Goal: Task Accomplishment & Management: Manage account settings

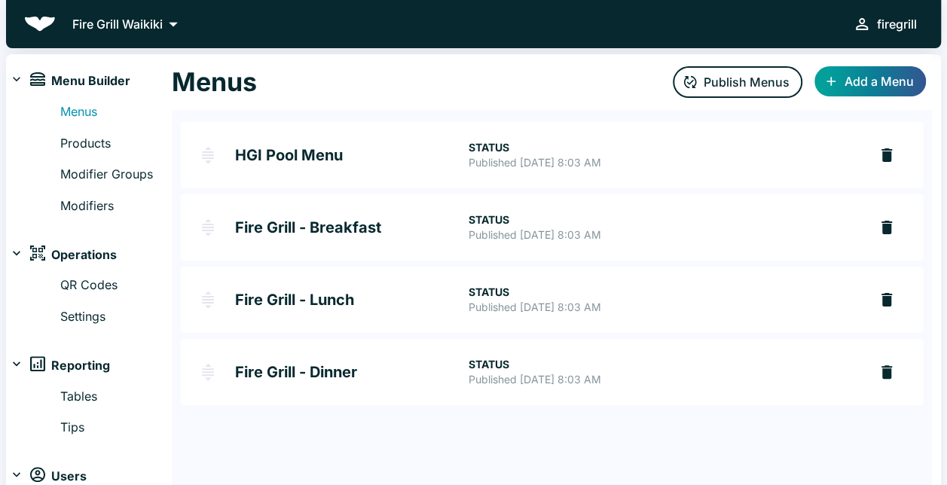
click at [312, 221] on h2 "Fire Grill - Breakfast" at bounding box center [351, 227] width 233 height 15
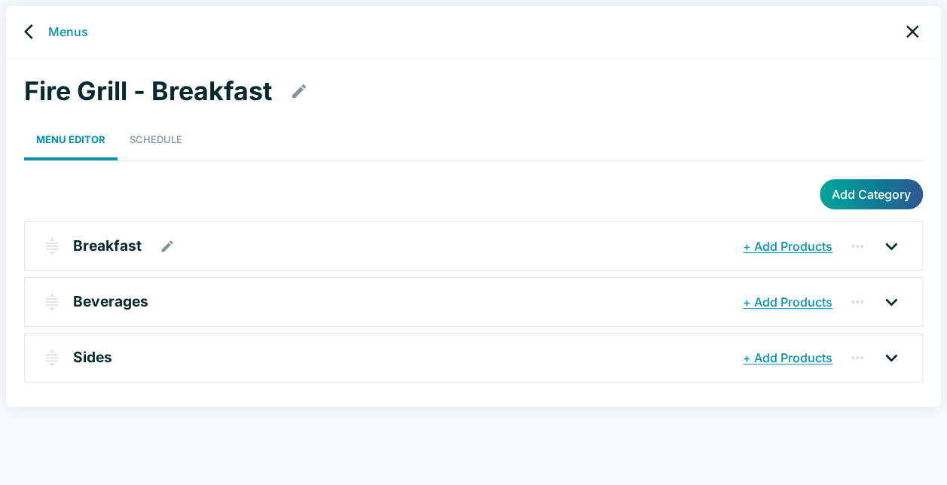
click at [242, 250] on div "Breakfast" at bounding box center [406, 246] width 666 height 27
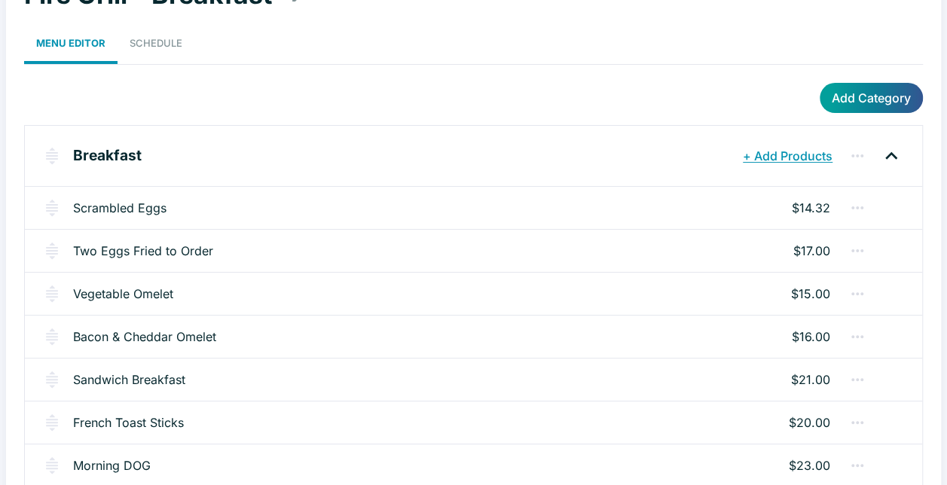
scroll to position [151, 0]
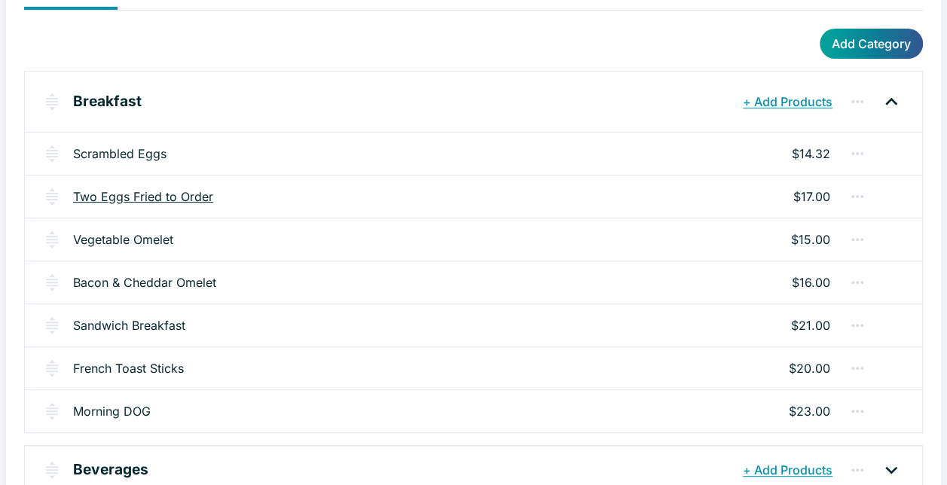
click at [149, 202] on link "Two Eggs Fried to Order" at bounding box center [143, 197] width 140 height 18
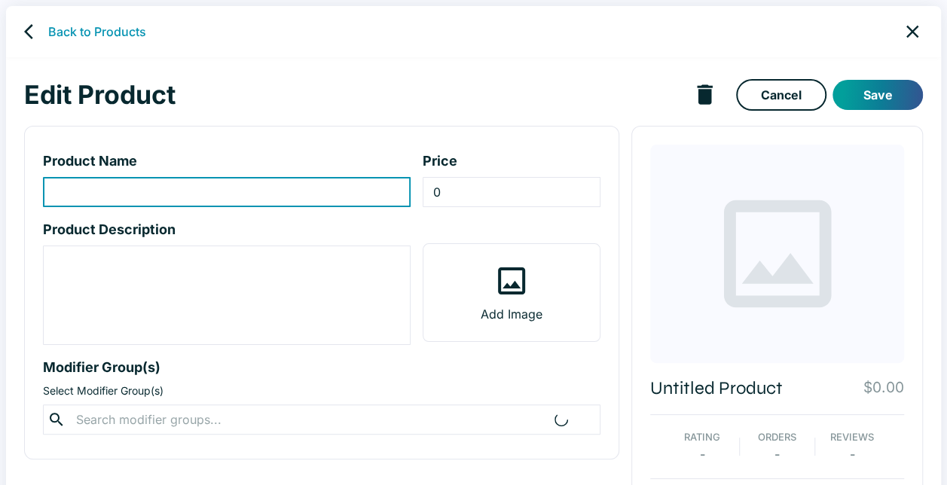
type input "Two Eggs Fried to Order"
type input "17"
type textarea "Served with a choice of two (2) : Bacon, Portuguese Sausage, Chicken Link Sausa…"
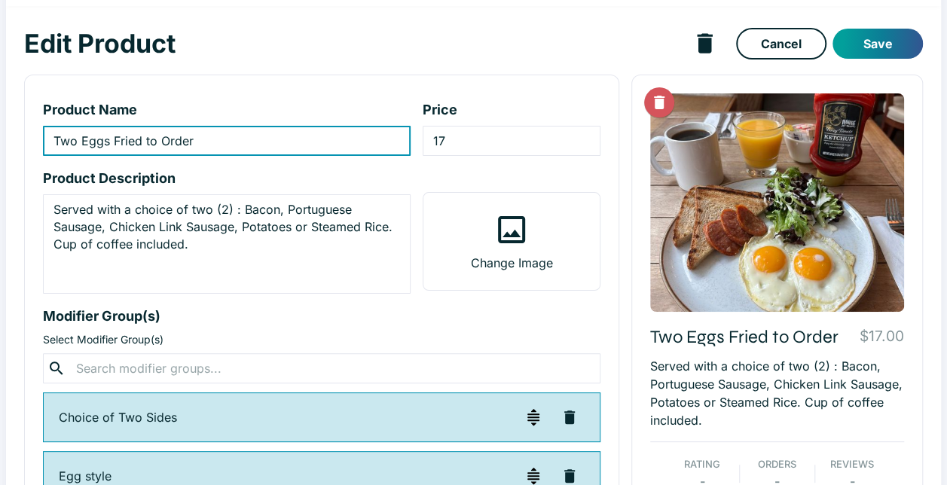
scroll to position [75, 0]
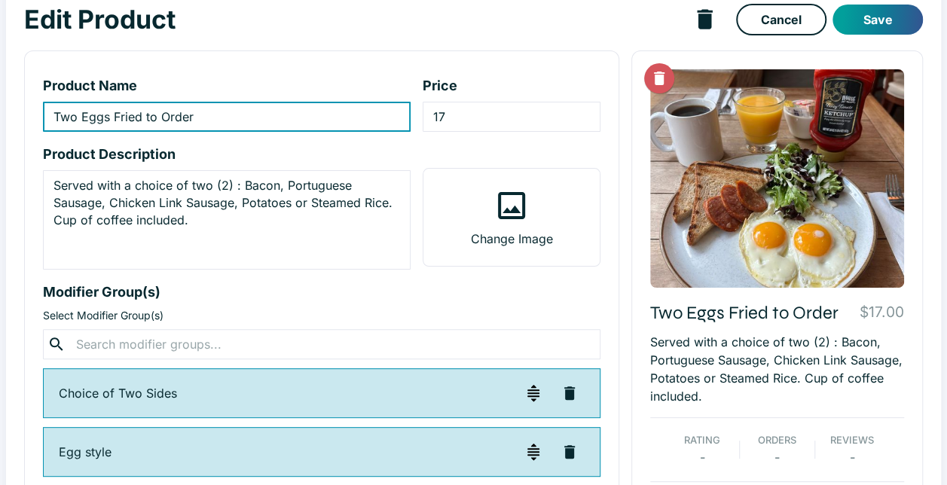
click at [647, 35] on div "Edit Product Cancel Save" at bounding box center [473, 19] width 899 height 38
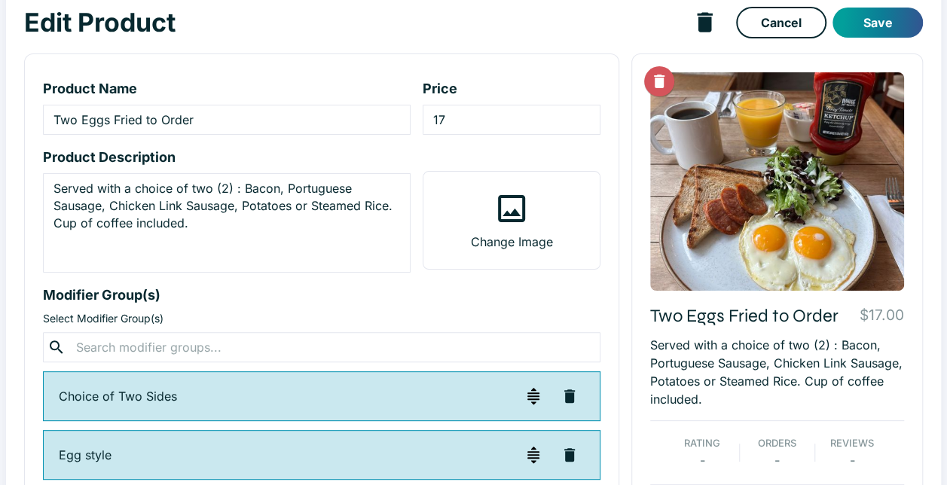
scroll to position [0, 0]
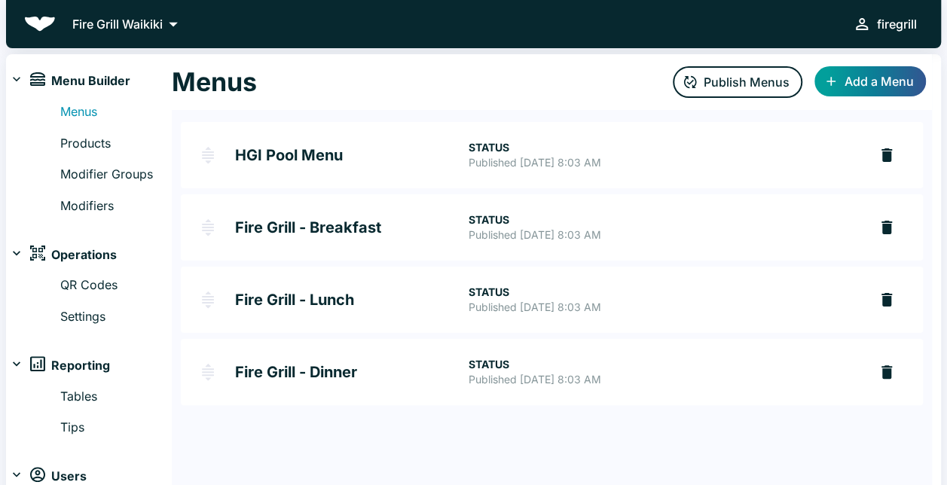
click at [332, 230] on h2 "Fire Grill - Breakfast" at bounding box center [351, 227] width 233 height 15
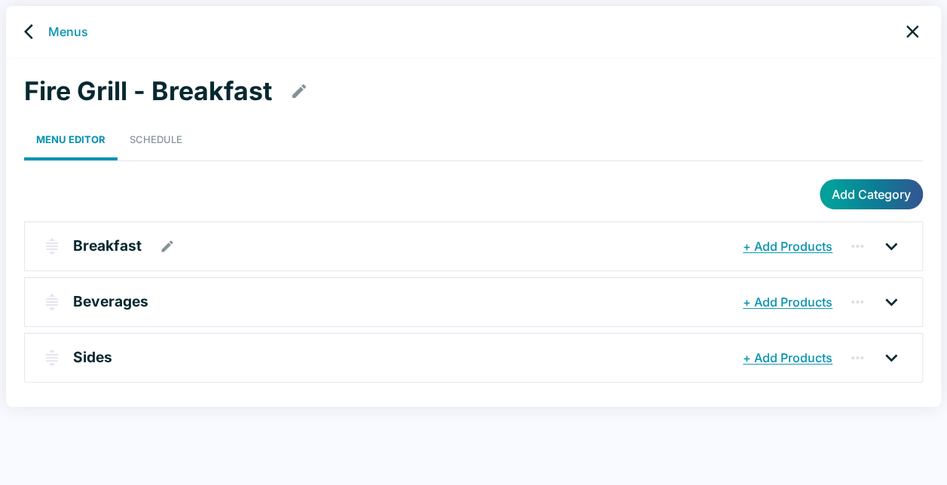
click at [115, 237] on p "Breakfast" at bounding box center [107, 246] width 69 height 22
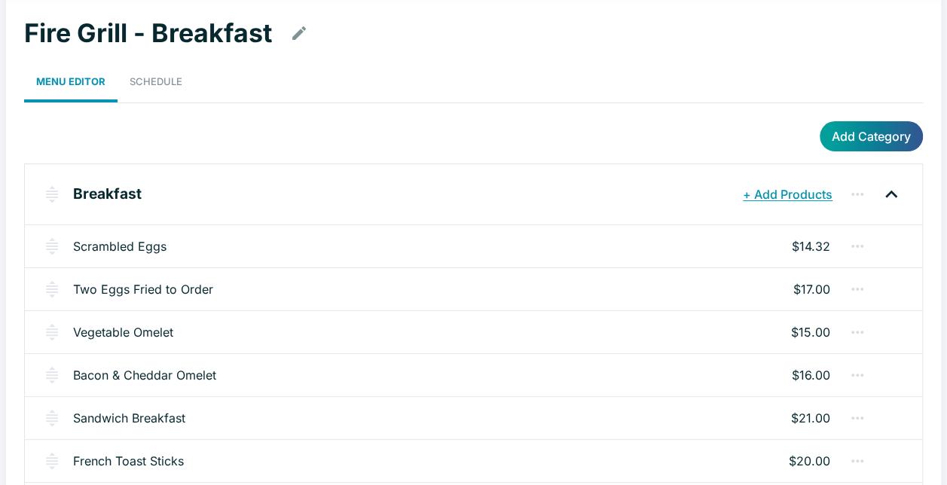
scroll to position [75, 0]
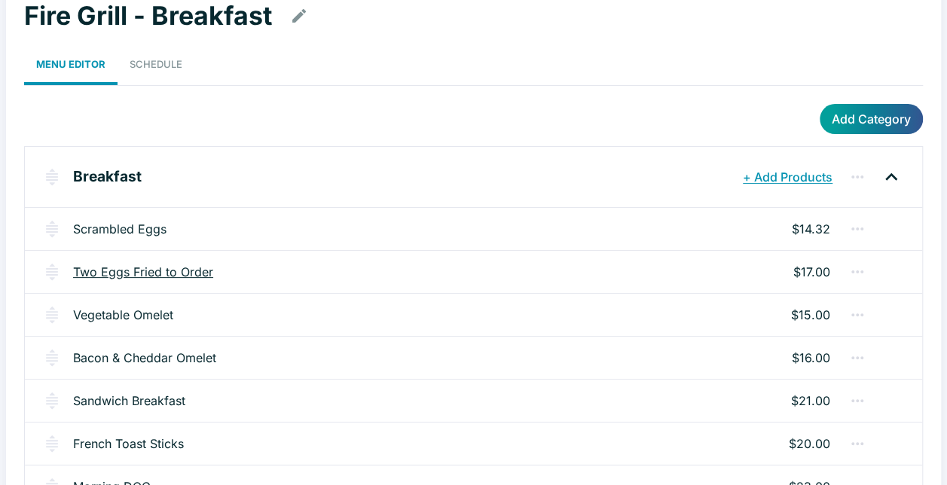
click at [134, 265] on link "Two Eggs Fried to Order" at bounding box center [143, 272] width 140 height 18
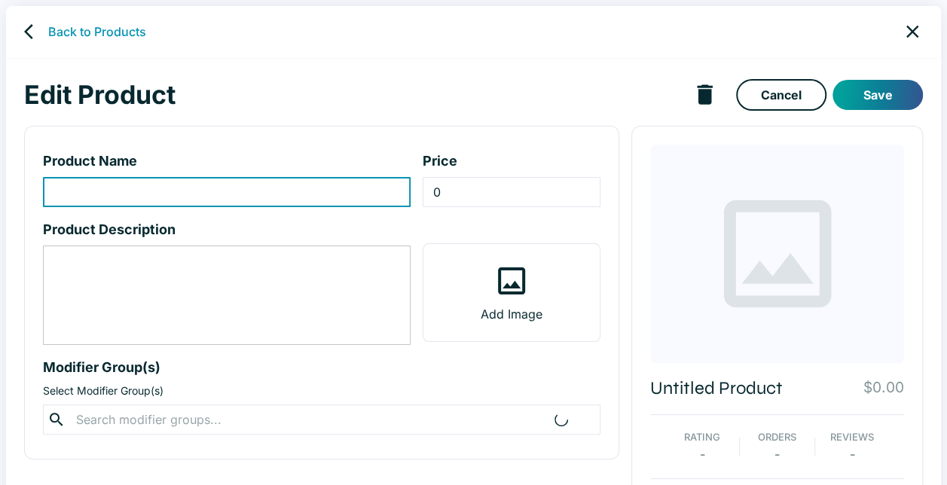
type input "Two Eggs Fried to Order"
type input "17"
type textarea "Served with a choice of two (2) : Bacon, Portuguese Sausage, Chicken Link Sausa…"
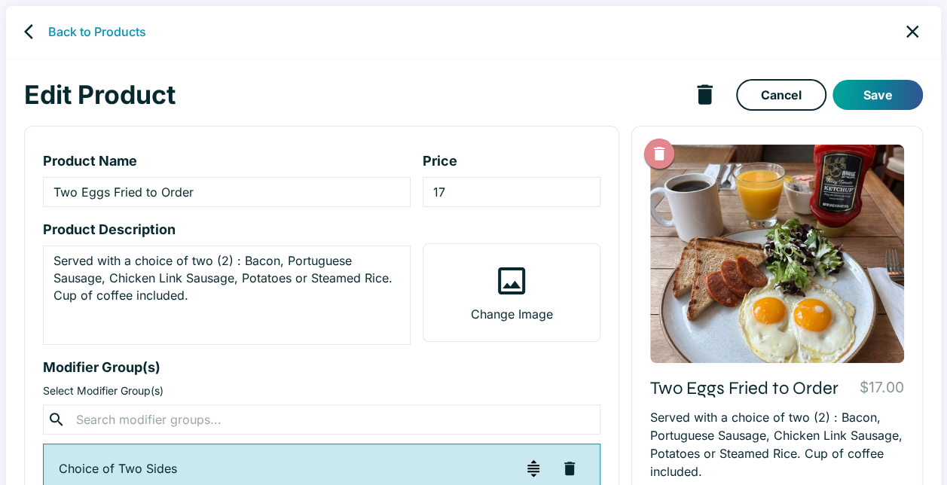
click at [657, 157] on icon "Delete Image" at bounding box center [659, 154] width 11 height 14
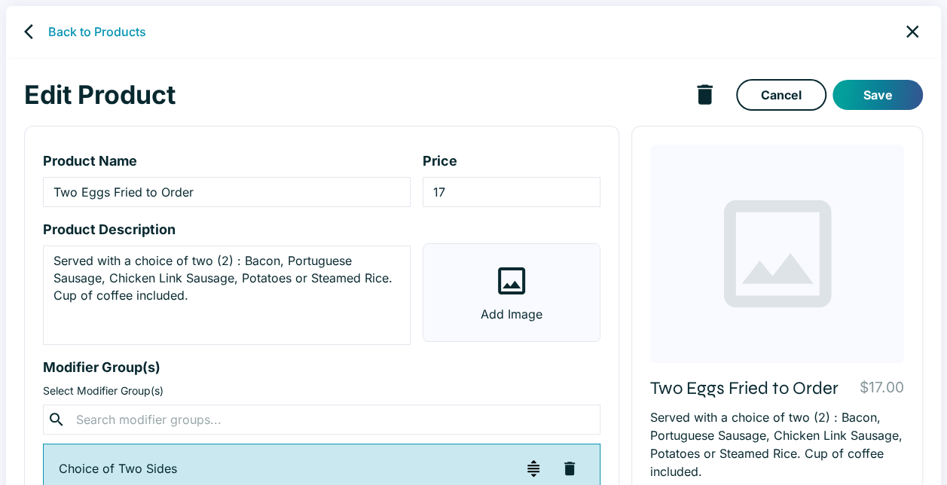
click at [510, 292] on icon at bounding box center [511, 280] width 27 height 27
click at [0, 0] on input "Add Image" at bounding box center [0, 0] width 0 height 0
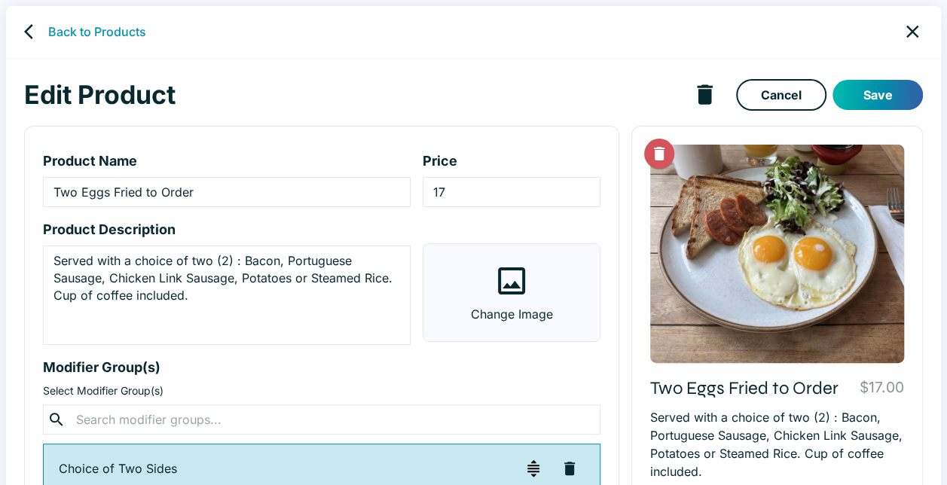
click at [866, 91] on button "Save" at bounding box center [878, 95] width 90 height 30
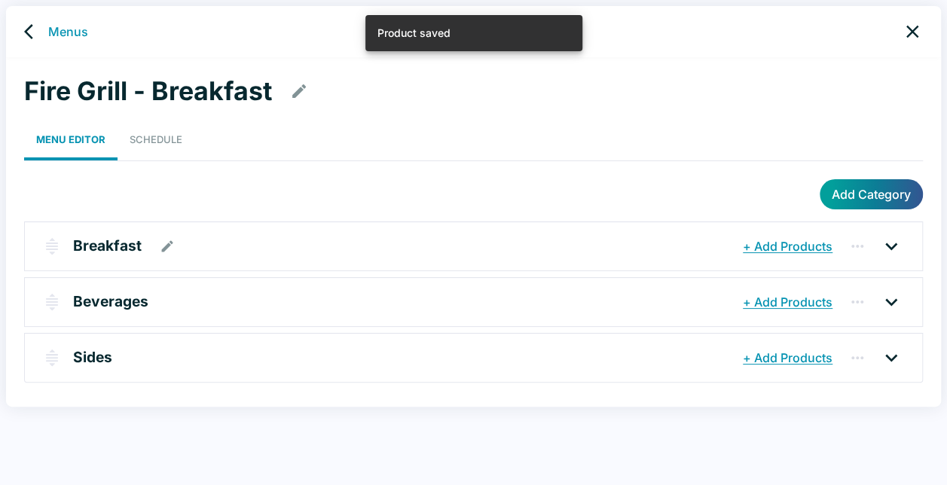
click at [126, 241] on p "Breakfast" at bounding box center [107, 246] width 69 height 22
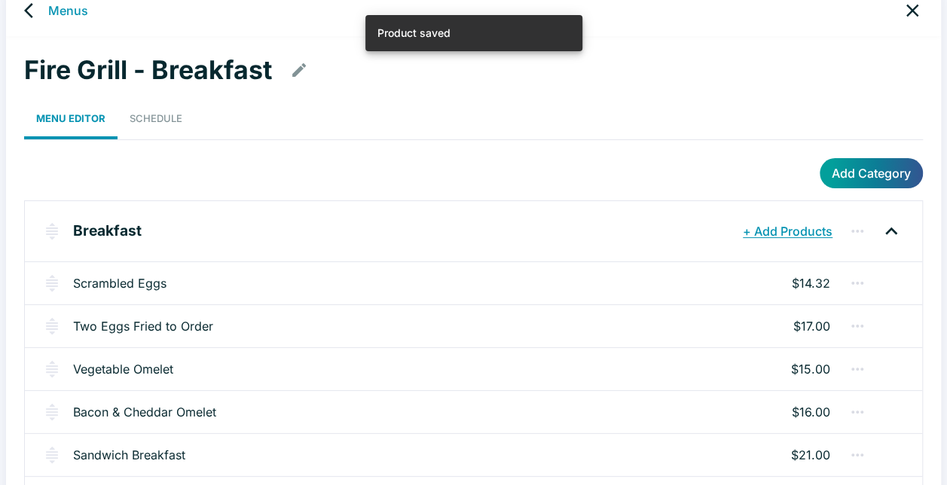
scroll to position [75, 0]
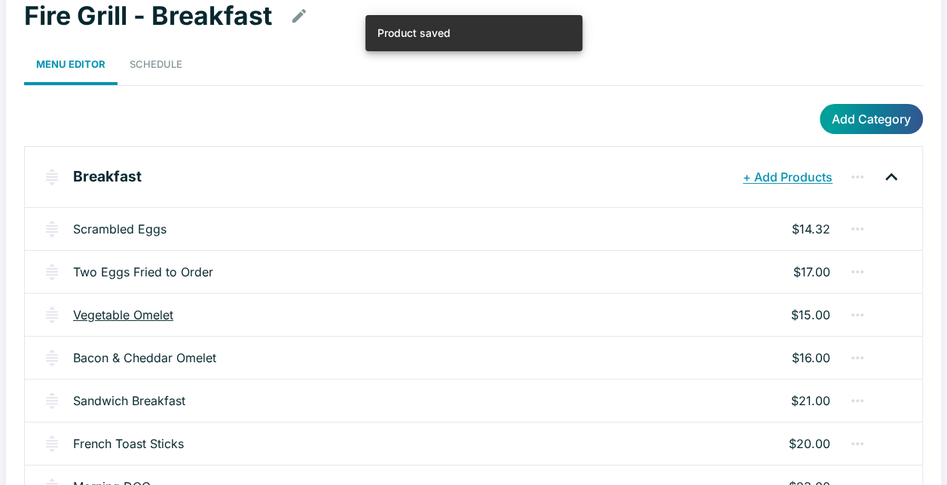
click at [124, 309] on link "Vegetable Omelet" at bounding box center [123, 315] width 100 height 18
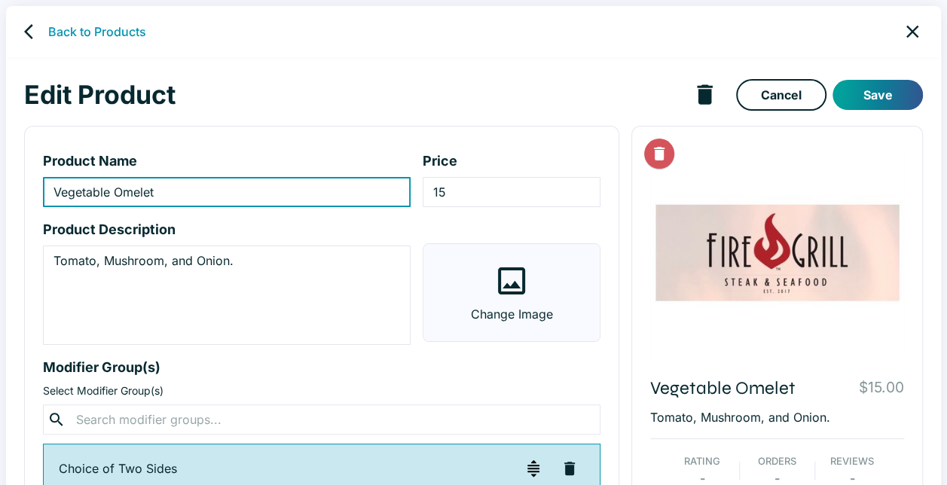
click at [491, 291] on label "Change Image" at bounding box center [511, 292] width 176 height 97
click at [0, 0] on input "Change Image" at bounding box center [0, 0] width 0 height 0
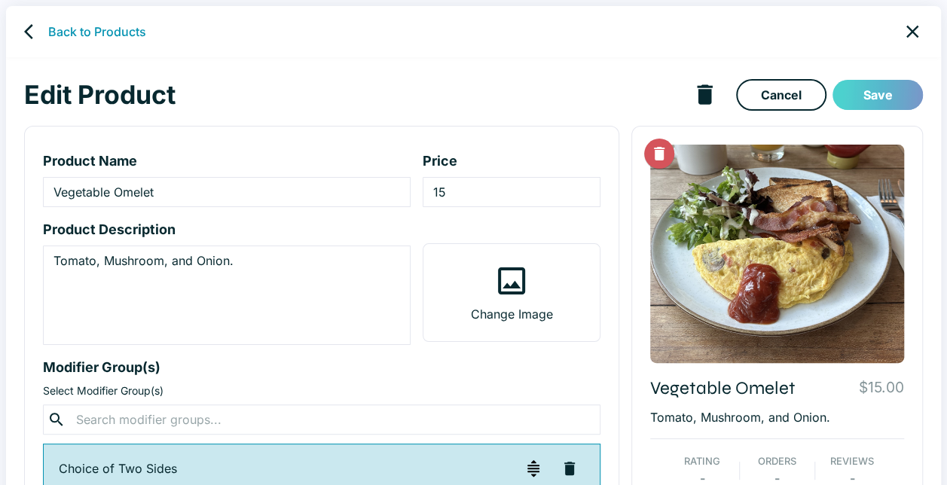
click at [873, 87] on button "Save" at bounding box center [878, 95] width 90 height 30
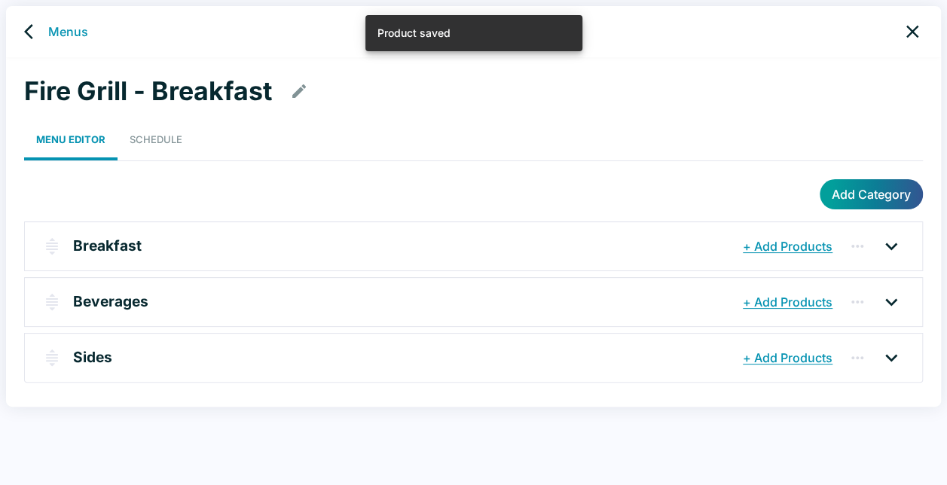
scroll to position [6, 0]
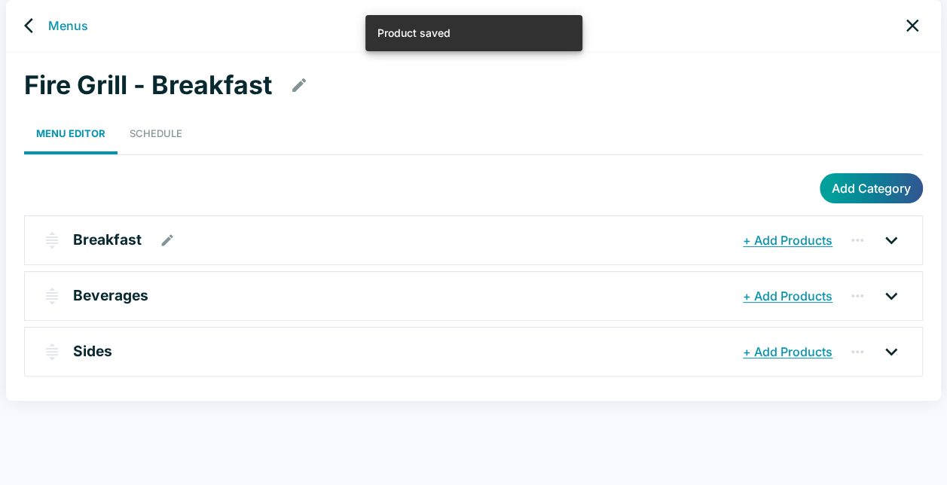
click at [121, 235] on p "Breakfast" at bounding box center [107, 240] width 69 height 22
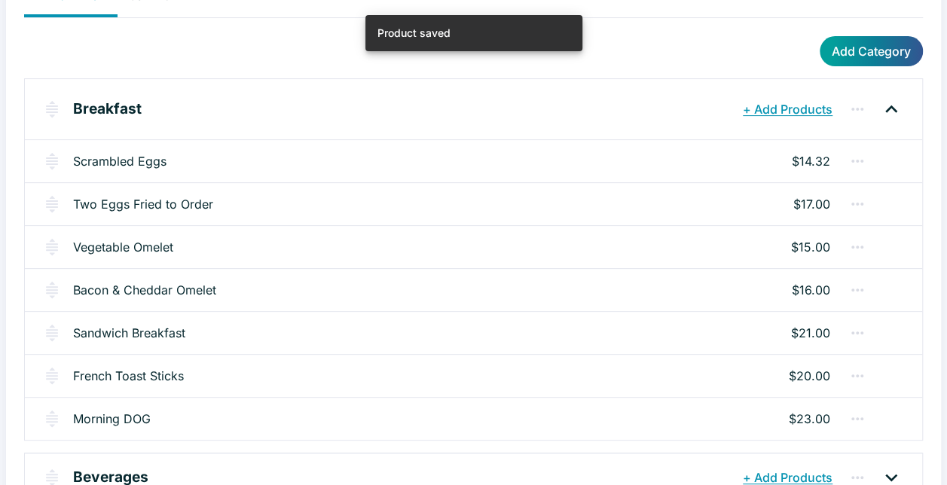
scroll to position [157, 0]
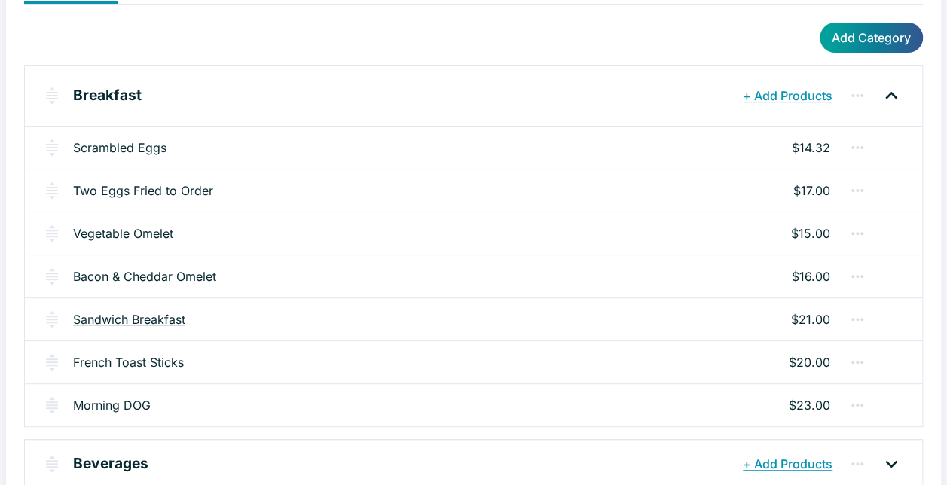
click at [133, 314] on link "Sandwich Breakfast" at bounding box center [129, 319] width 112 height 18
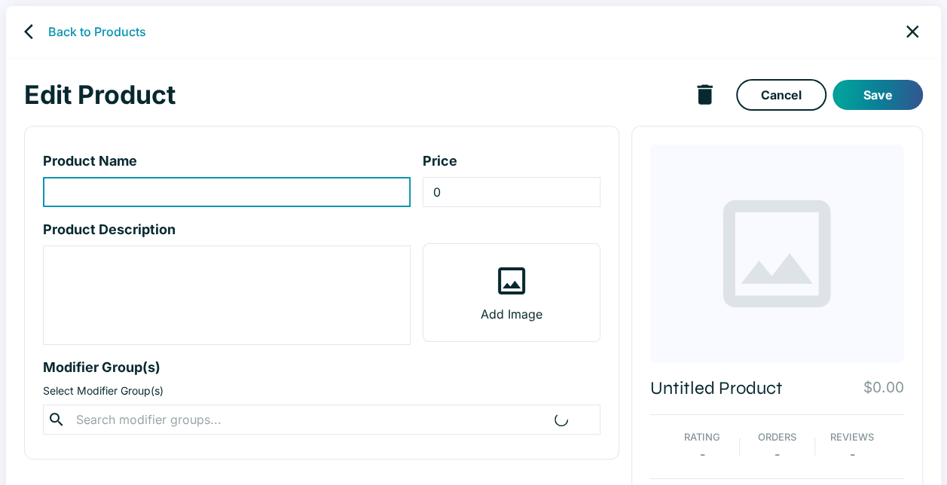
type input "Sandwich Breakfast"
type input "21"
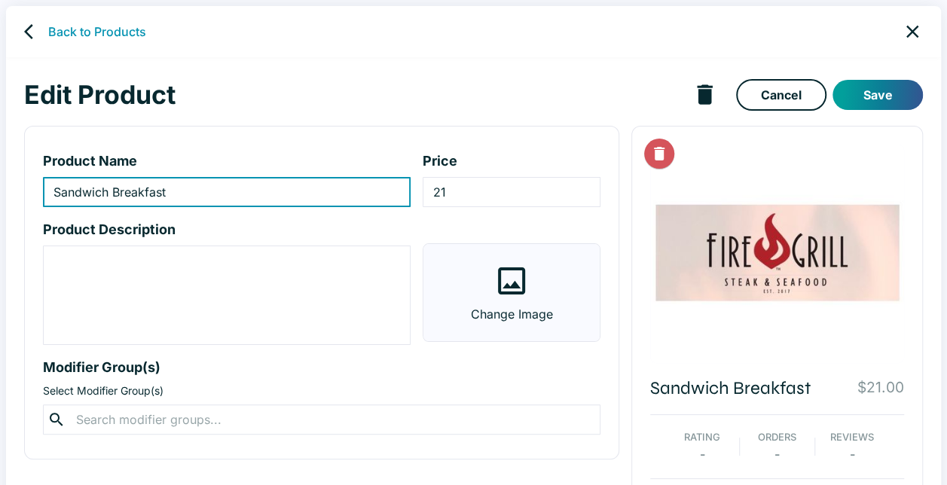
click at [494, 283] on icon at bounding box center [512, 281] width 36 height 36
click at [0, 0] on input "Change Image" at bounding box center [0, 0] width 0 height 0
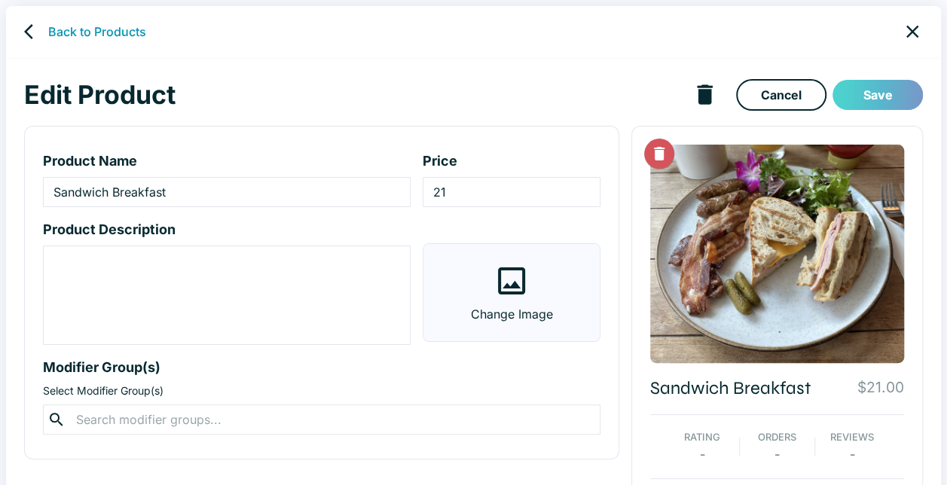
click at [871, 98] on button "Save" at bounding box center [878, 95] width 90 height 30
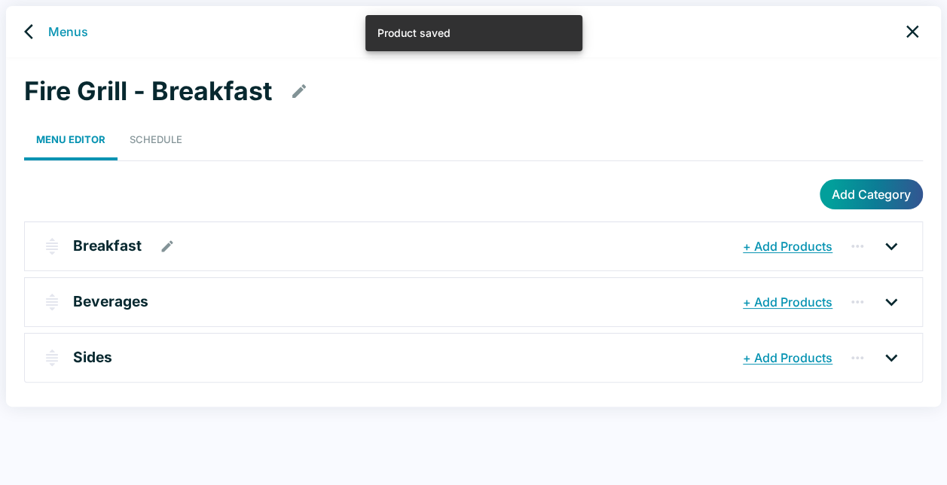
click at [96, 248] on p "Breakfast" at bounding box center [107, 246] width 69 height 22
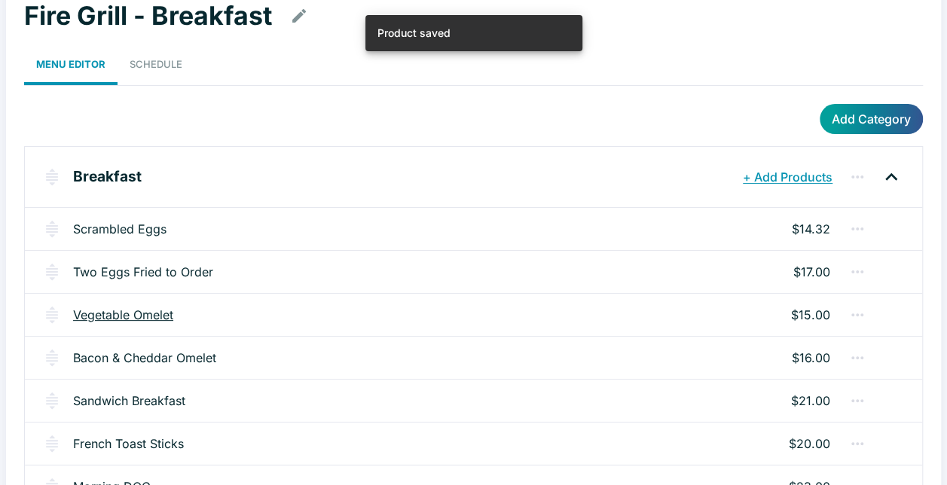
scroll to position [151, 0]
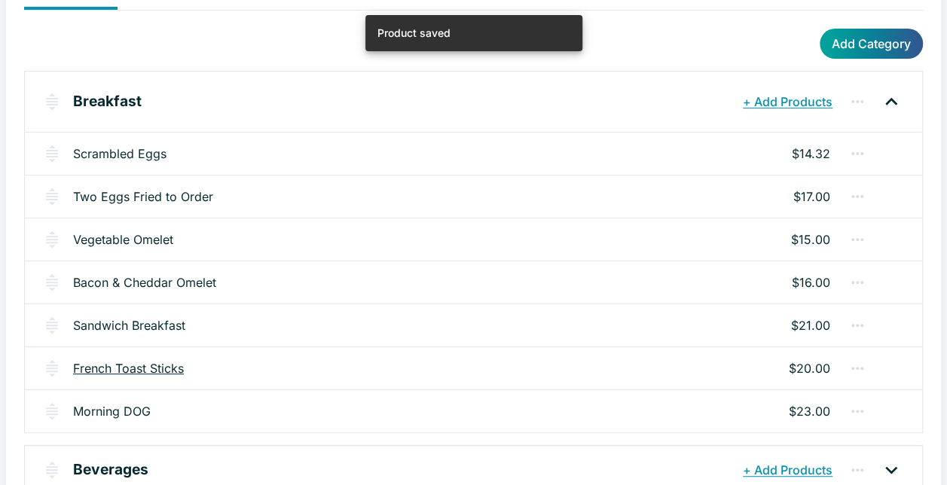
click at [150, 359] on link "French Toast Sticks" at bounding box center [128, 368] width 111 height 18
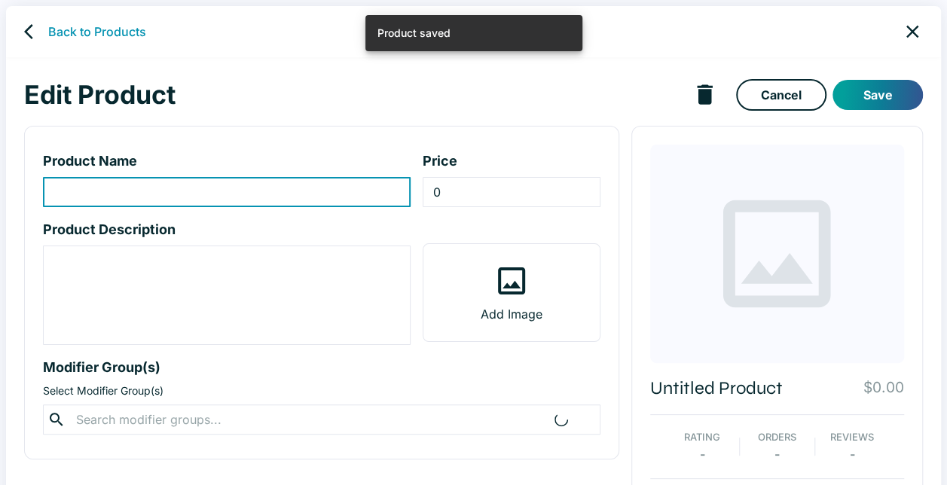
type input "French Toast Sticks"
type input "20"
type textarea "Served with a choice of two (2) : Scrambled Eggs, Bacon, Portuguese Sausage or …"
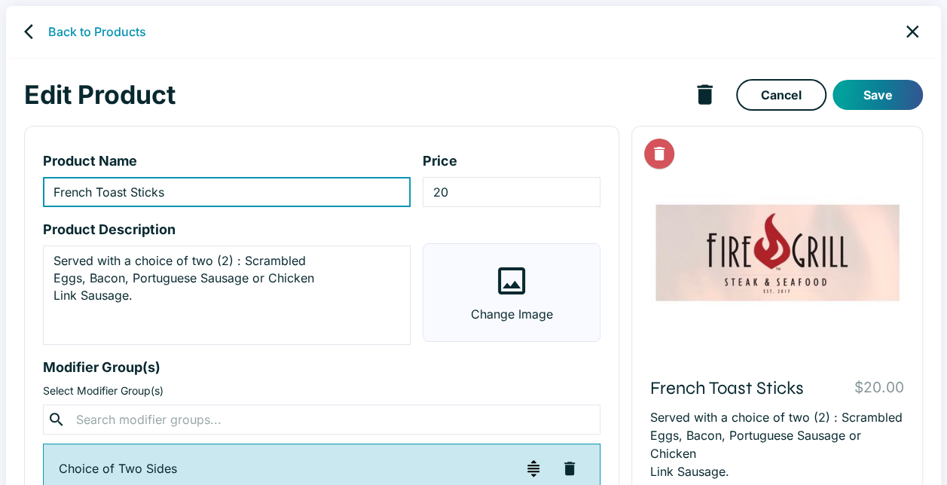
click at [502, 281] on icon at bounding box center [512, 281] width 36 height 36
click at [0, 0] on input "Change Image" at bounding box center [0, 0] width 0 height 0
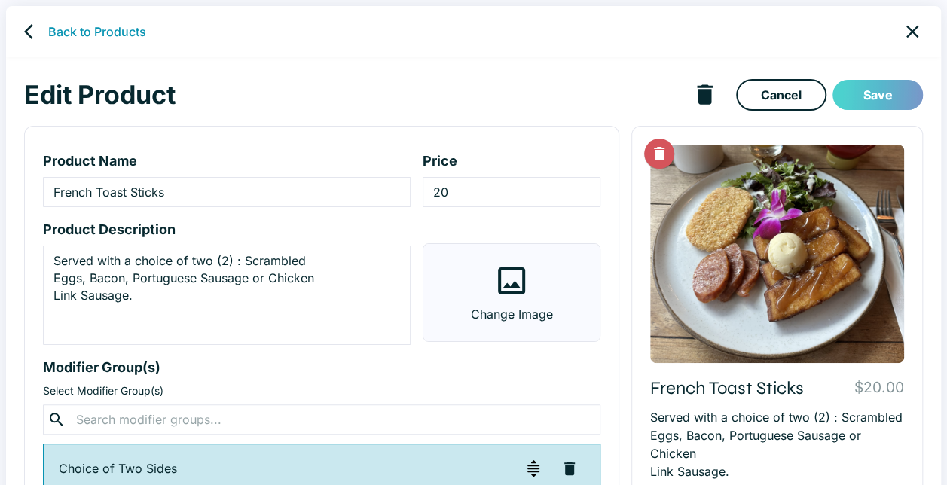
click at [873, 92] on button "Save" at bounding box center [878, 95] width 90 height 30
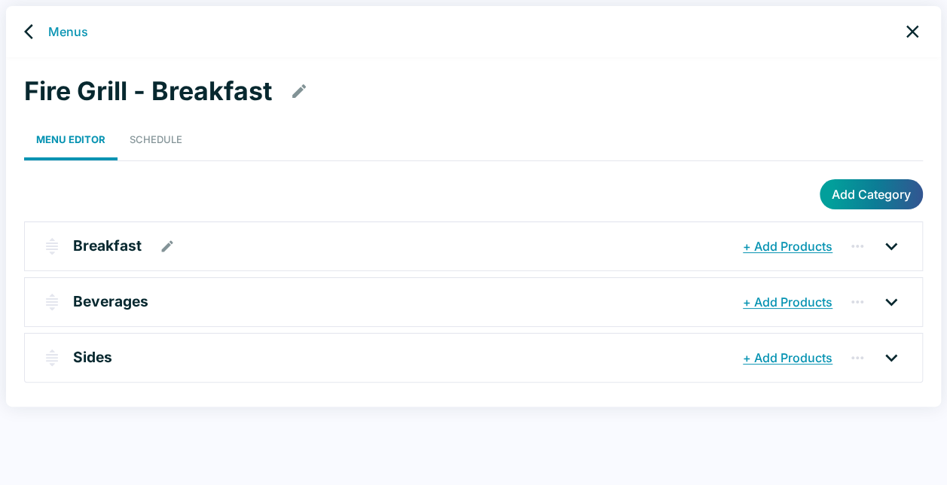
click at [124, 244] on p "Breakfast" at bounding box center [107, 246] width 69 height 22
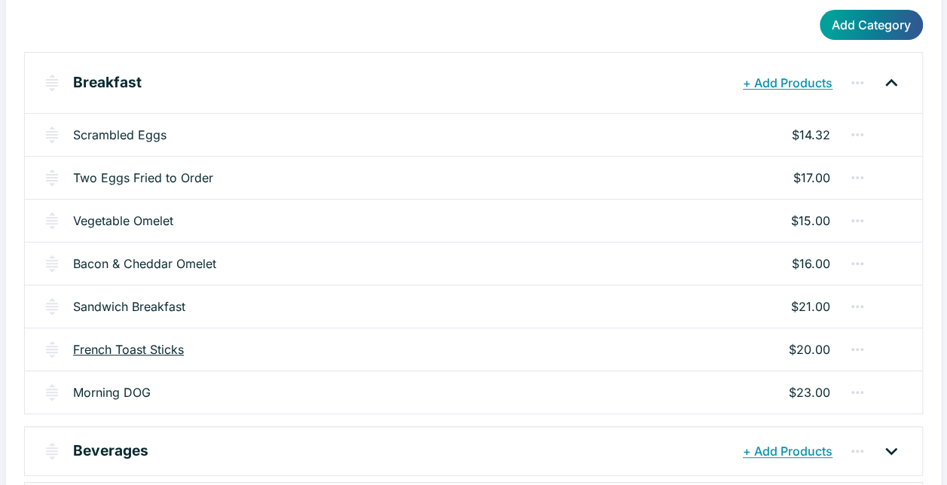
scroll to position [161, 0]
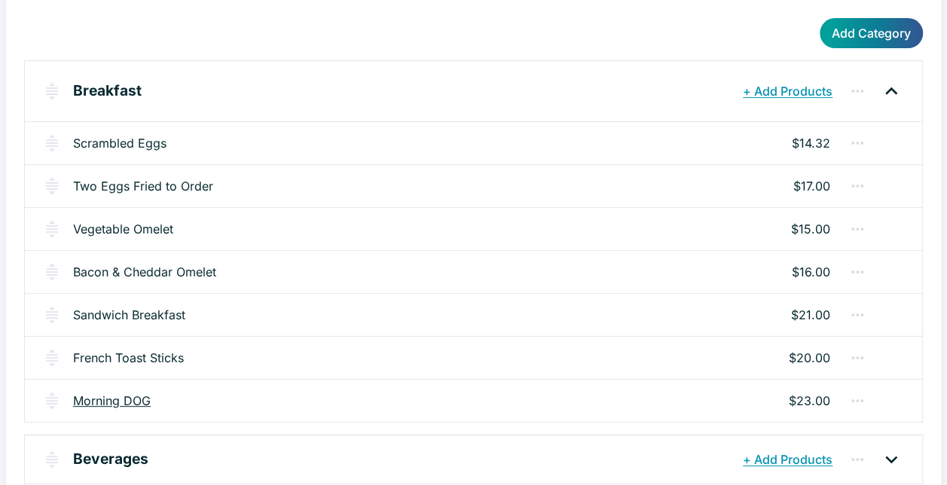
click at [112, 392] on link "Morning DOG" at bounding box center [112, 401] width 78 height 18
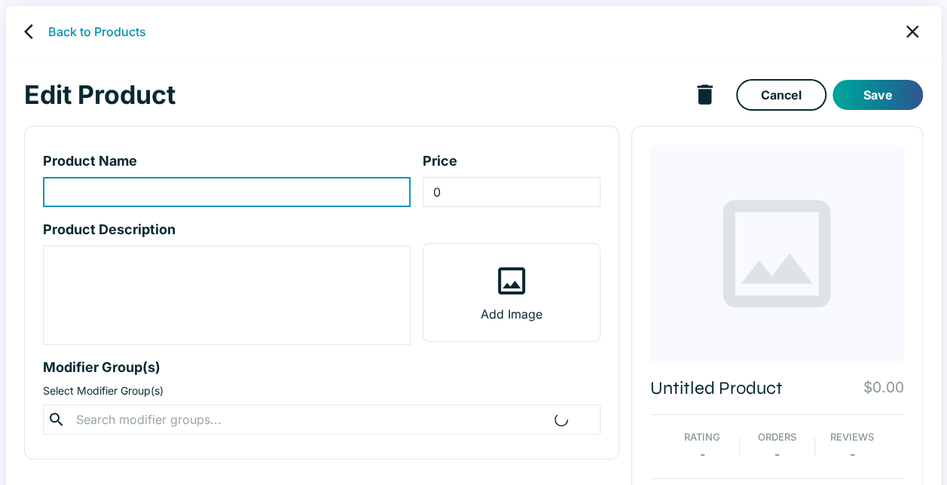
type input "Morning DOG"
type input "23"
type textarea "[PERSON_NAME] & [PERSON_NAME] French baguette, 9" [US_STATE] local sausage and …"
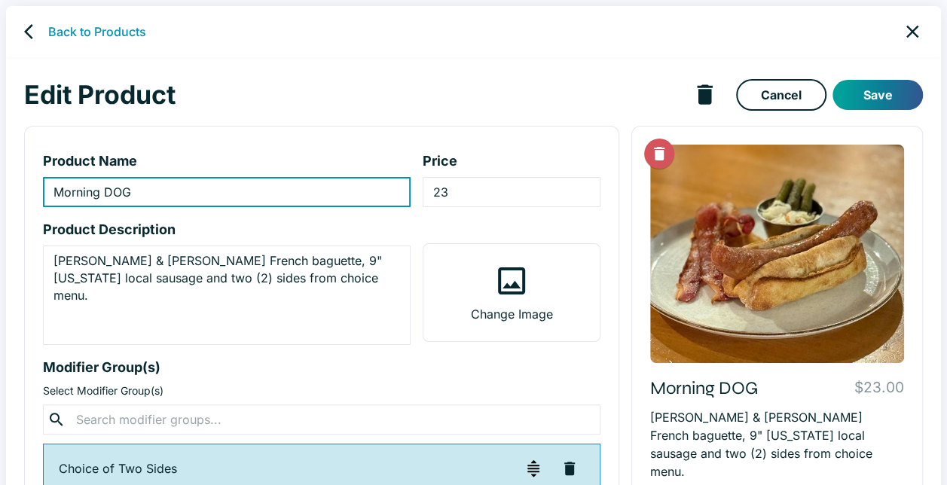
click at [590, 93] on h1 "Edit Product" at bounding box center [355, 95] width 662 height 32
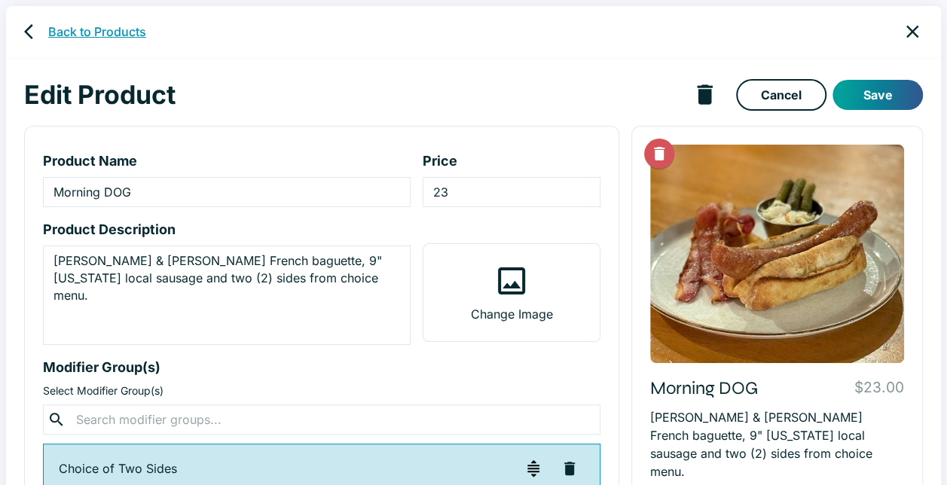
click at [81, 30] on link "Back to Products" at bounding box center [97, 32] width 98 height 18
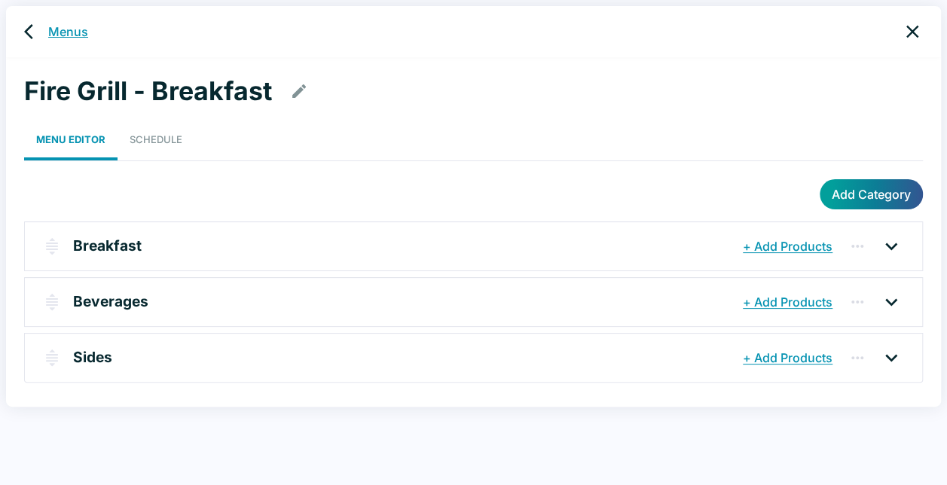
click at [85, 36] on link "Menus" at bounding box center [68, 32] width 40 height 18
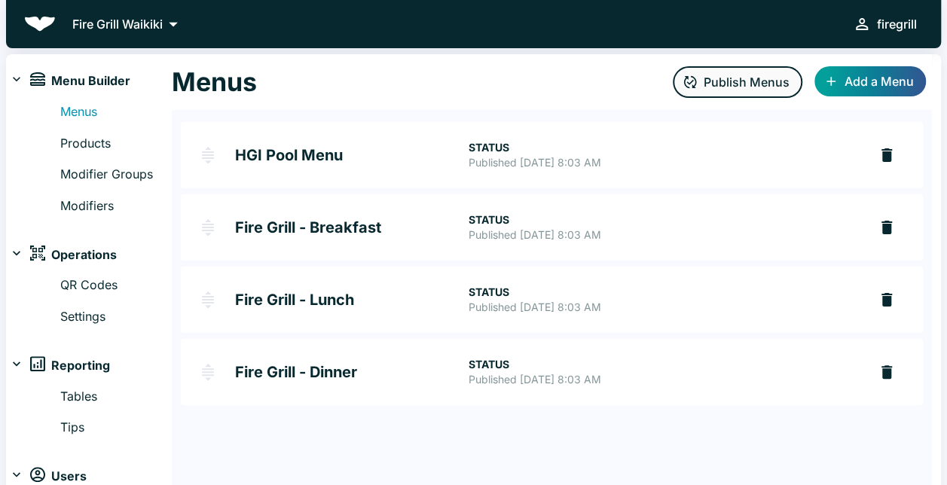
click at [751, 78] on button "Publish Menus" at bounding box center [738, 82] width 130 height 32
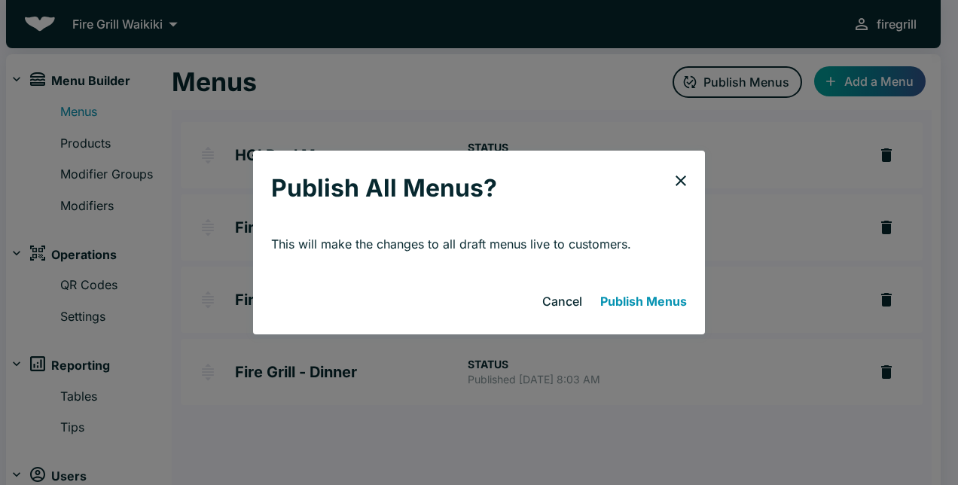
click at [640, 298] on button "Publish Menus" at bounding box center [643, 301] width 99 height 30
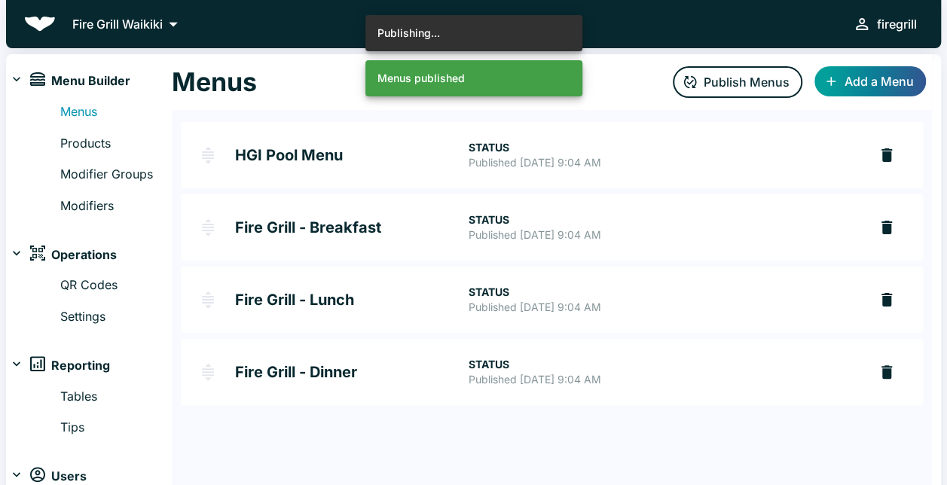
click at [332, 374] on h2 "Fire Grill - Dinner" at bounding box center [351, 372] width 233 height 15
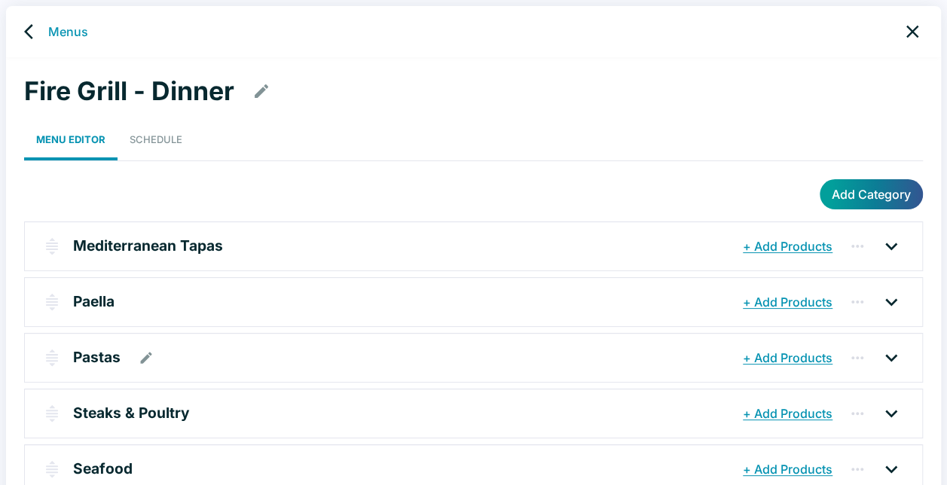
scroll to position [151, 0]
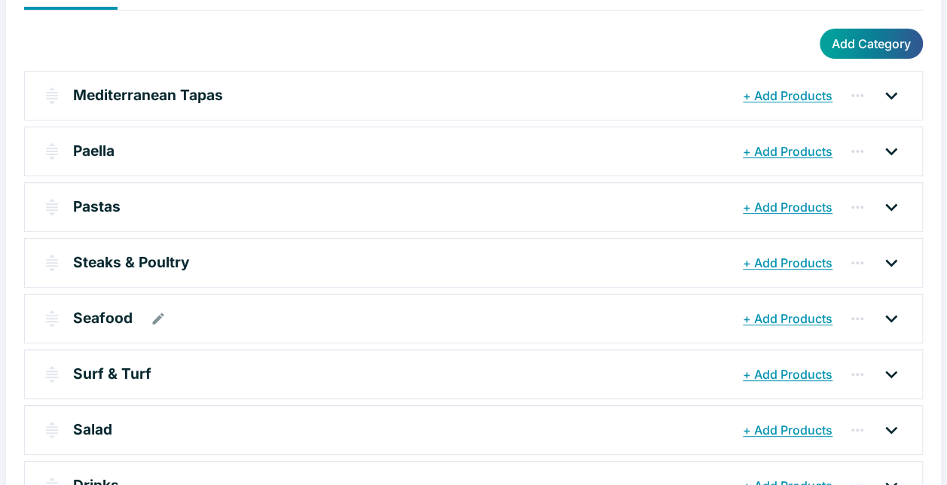
click at [121, 311] on p "Seafood" at bounding box center [103, 318] width 60 height 22
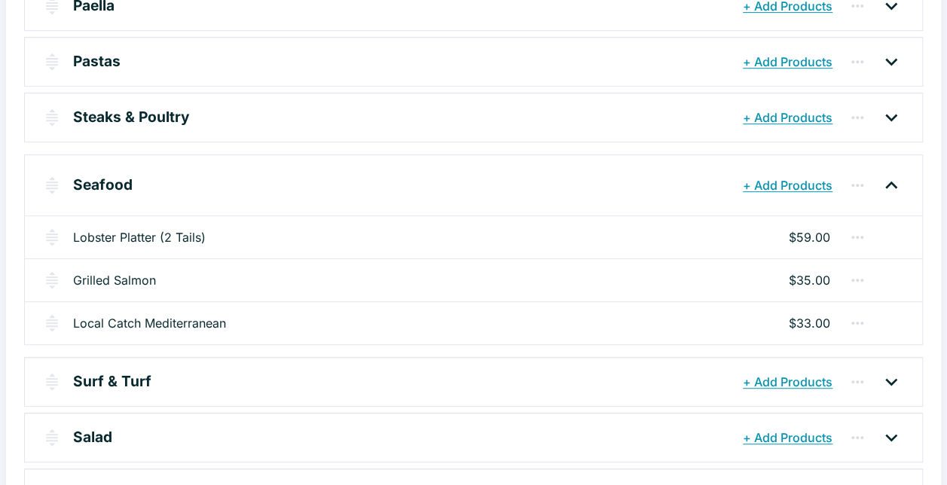
scroll to position [273, 0]
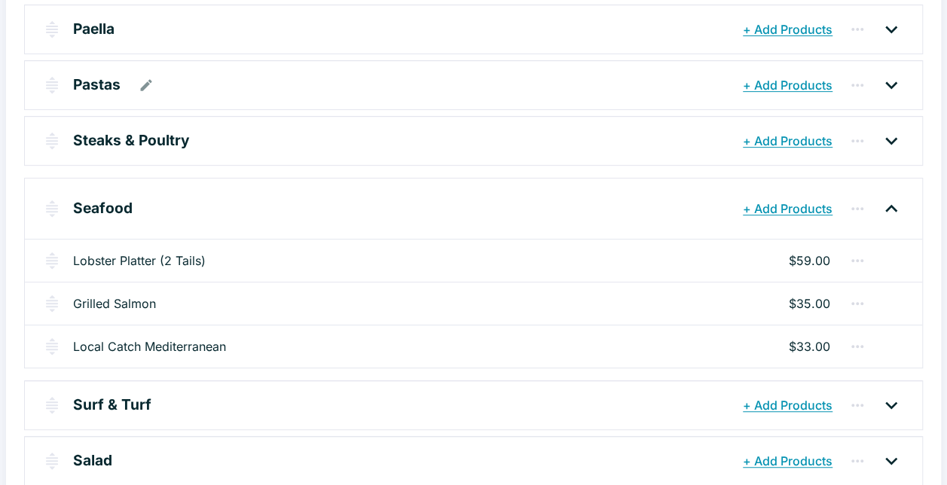
click at [112, 84] on p "Pastas" at bounding box center [96, 85] width 47 height 22
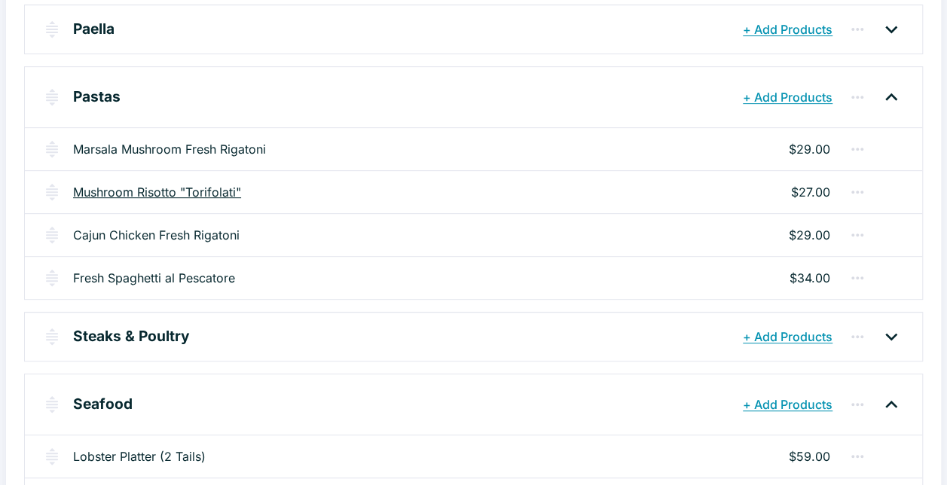
click at [142, 185] on link "Mushroom Risotto "Torifolati"" at bounding box center [157, 192] width 168 height 18
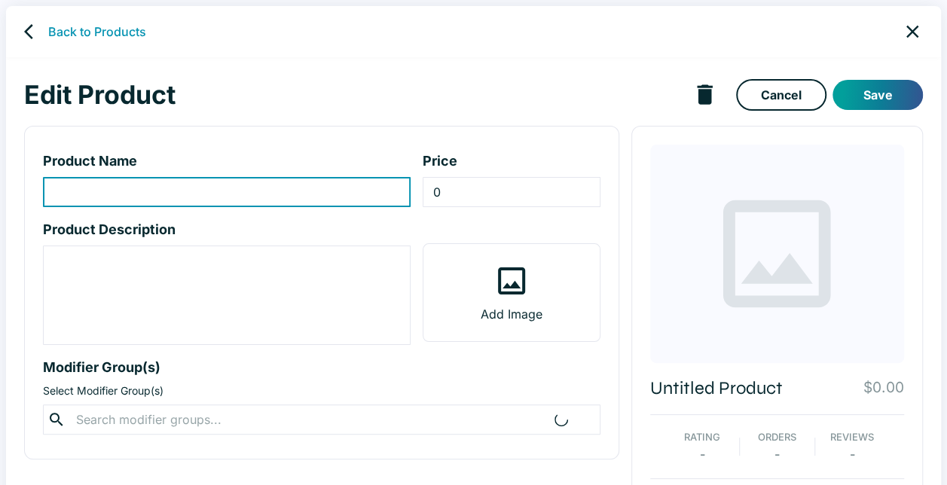
type input "Mushroom Risotto "Torifolati""
type input "27"
type textarea "Mixed Mushrooms, Cream, Parmesan"
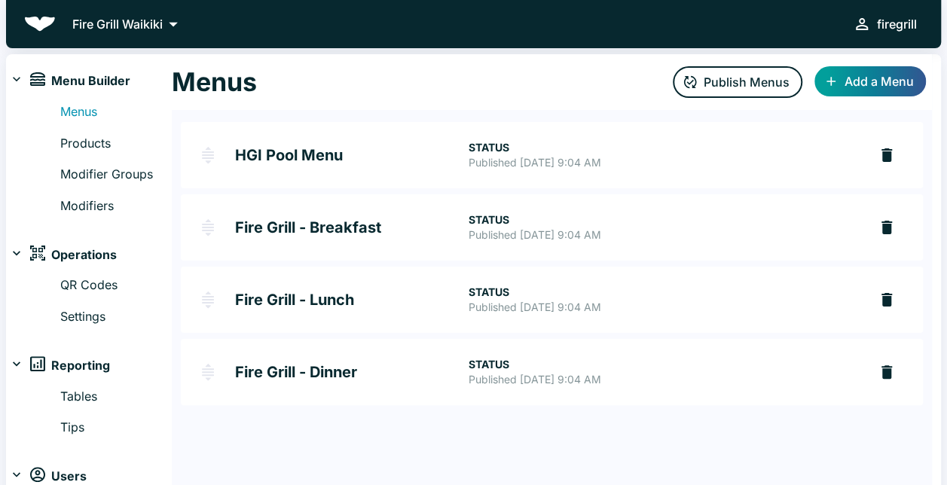
click at [352, 375] on h2 "Fire Grill - Dinner" at bounding box center [351, 372] width 233 height 15
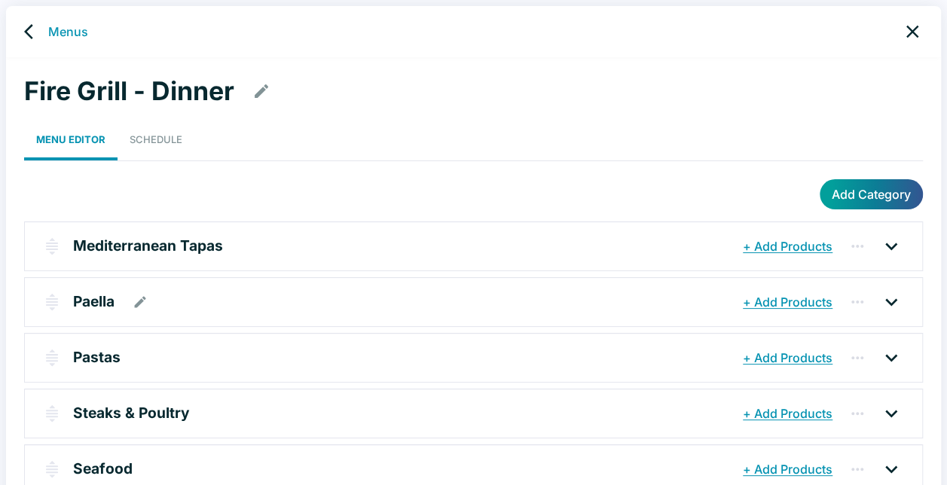
scroll to position [75, 0]
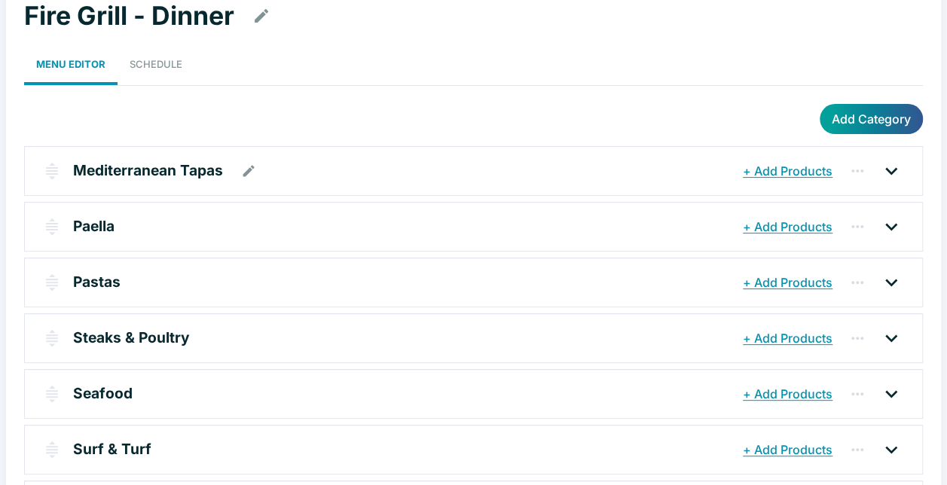
click at [181, 172] on p "Mediterranean Tapas" at bounding box center [148, 171] width 150 height 22
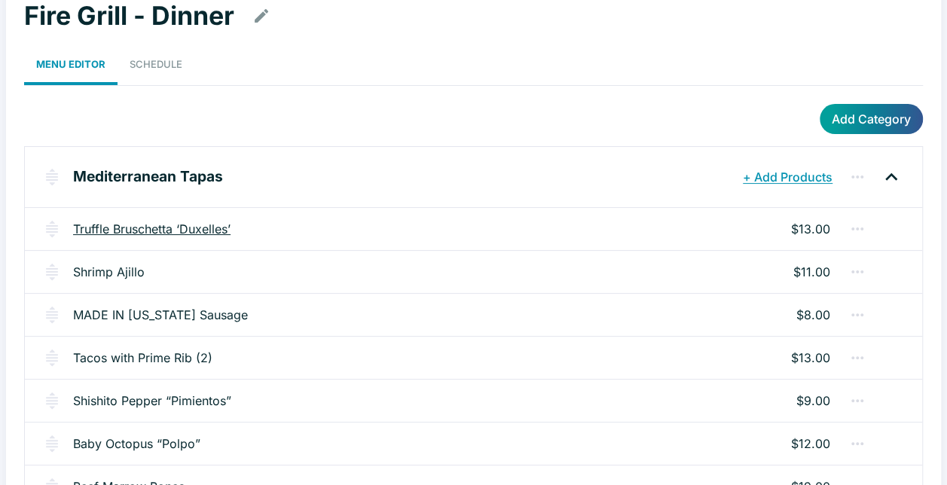
click at [178, 223] on link "Truffle Bruschetta ‘Duxelles’" at bounding box center [151, 229] width 157 height 18
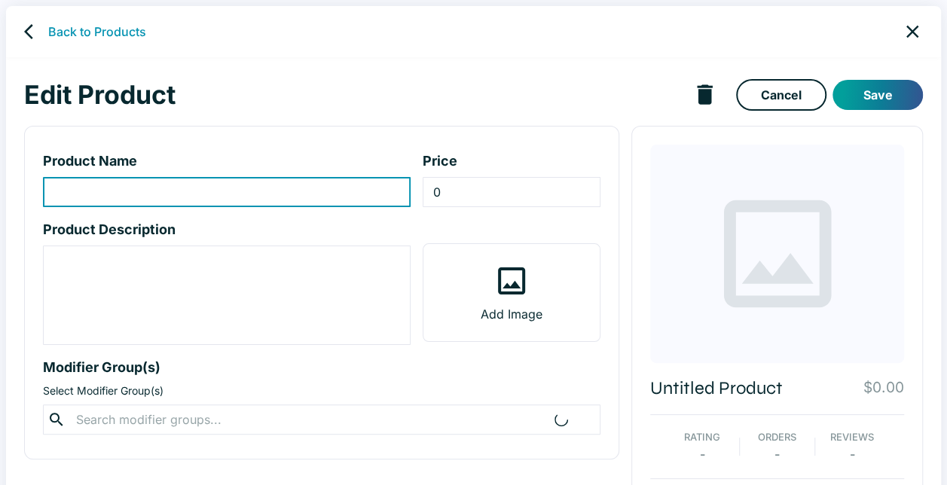
type input "Truffle Bruschetta ‘Duxelles’"
type input "13"
type textarea "Mixed Mushroom, Garlic, Onion, Thyme, Beef stock"
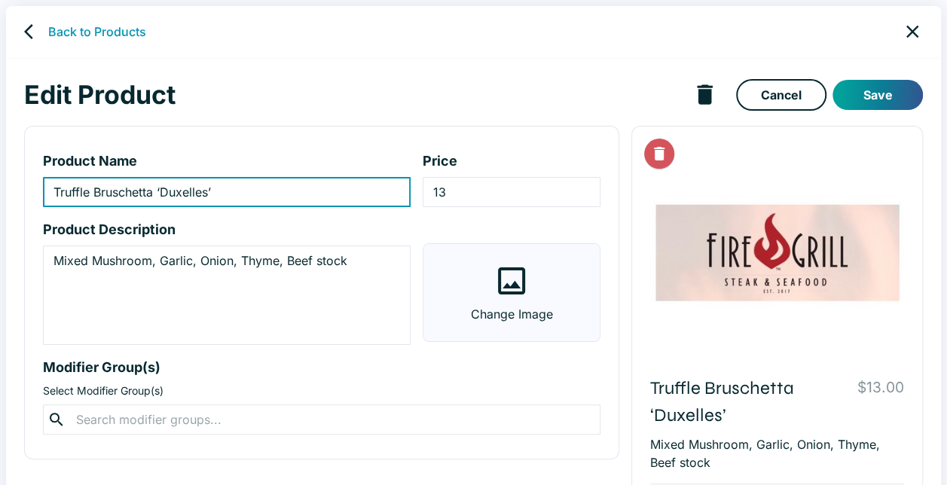
click at [530, 286] on label "Change Image" at bounding box center [511, 292] width 176 height 97
click at [0, 0] on input "Change Image" at bounding box center [0, 0] width 0 height 0
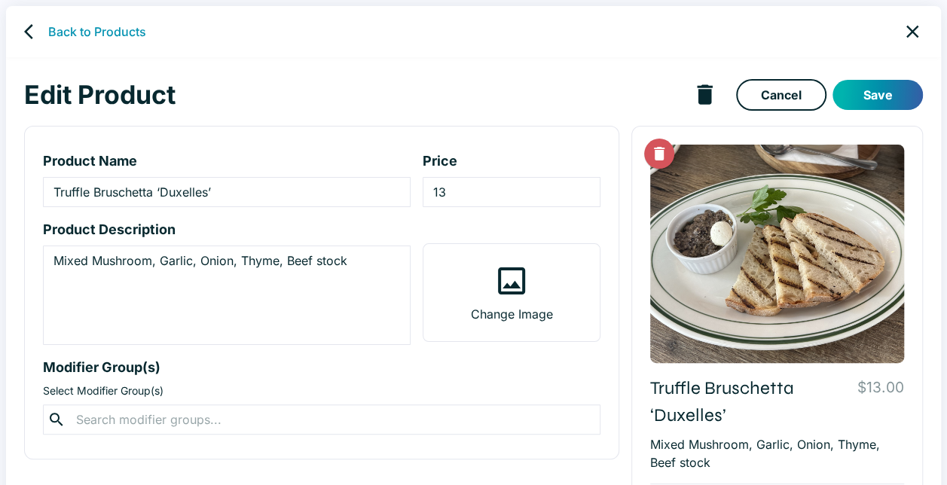
click at [887, 90] on button "Save" at bounding box center [878, 95] width 90 height 30
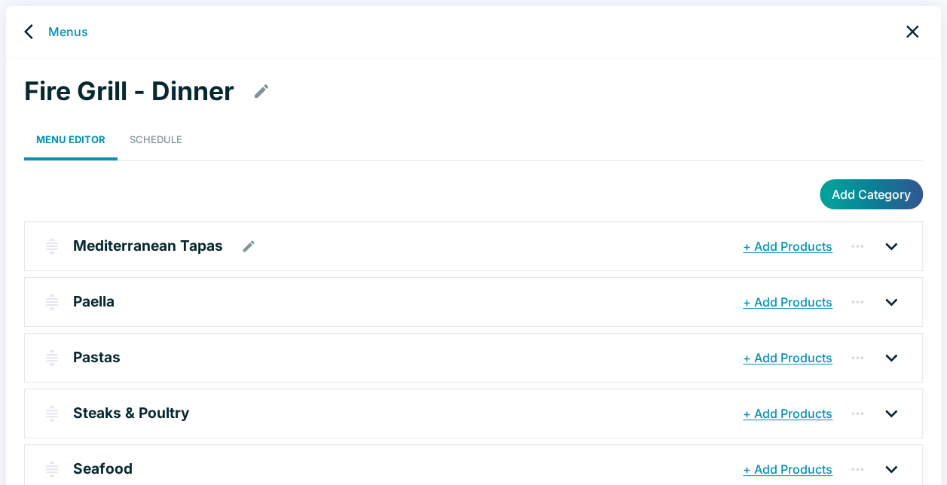
click at [182, 251] on p "Mediterranean Tapas" at bounding box center [148, 246] width 150 height 22
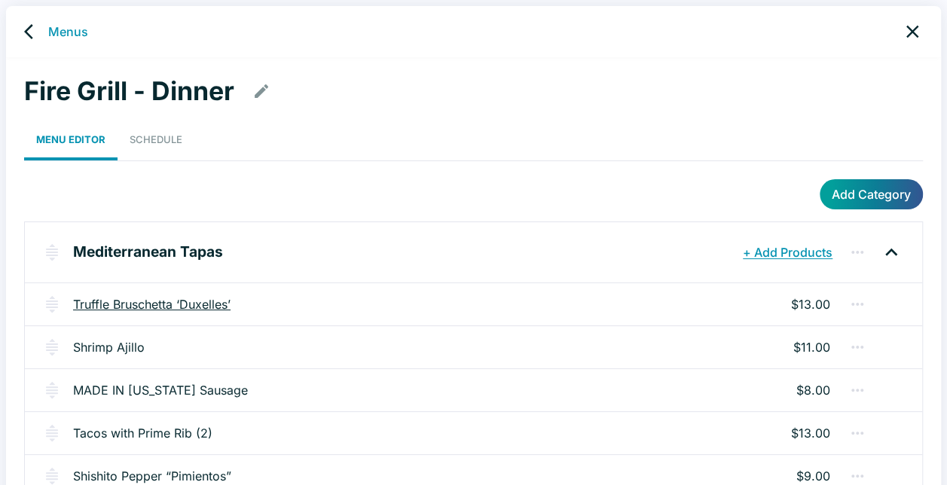
click at [182, 306] on link "Truffle Bruschetta ‘Duxelles’" at bounding box center [151, 304] width 157 height 18
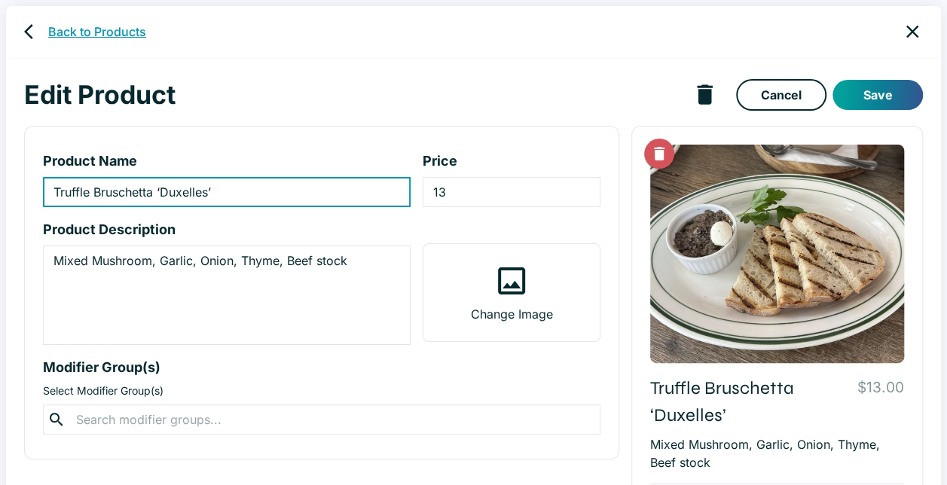
click at [66, 30] on link "Back to Products" at bounding box center [97, 32] width 98 height 18
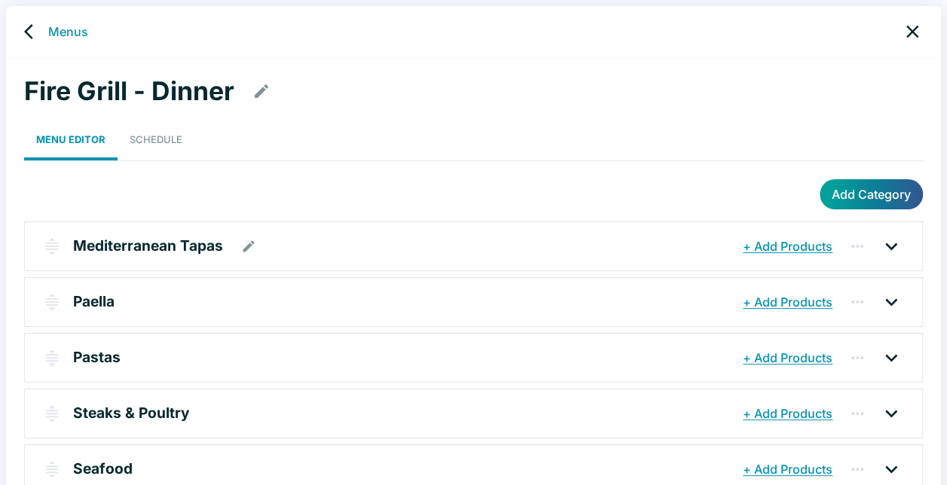
click at [158, 243] on p "Mediterranean Tapas" at bounding box center [148, 246] width 150 height 22
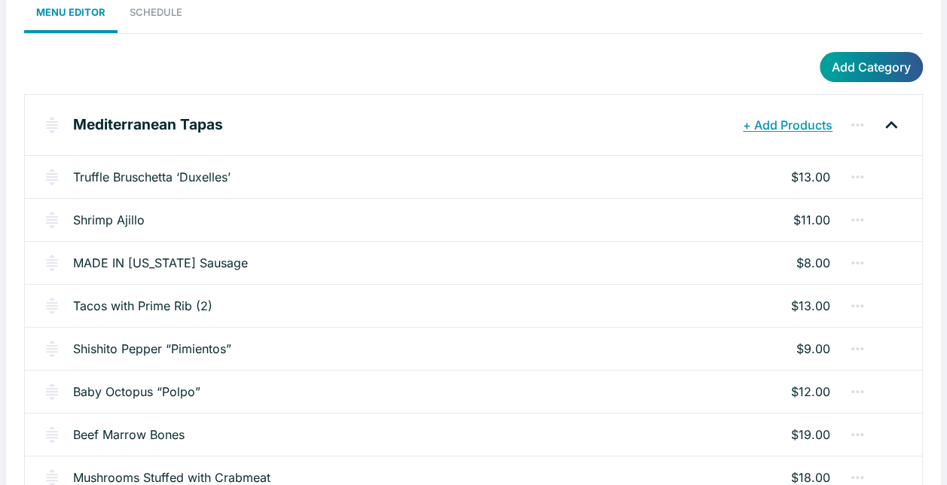
scroll to position [151, 0]
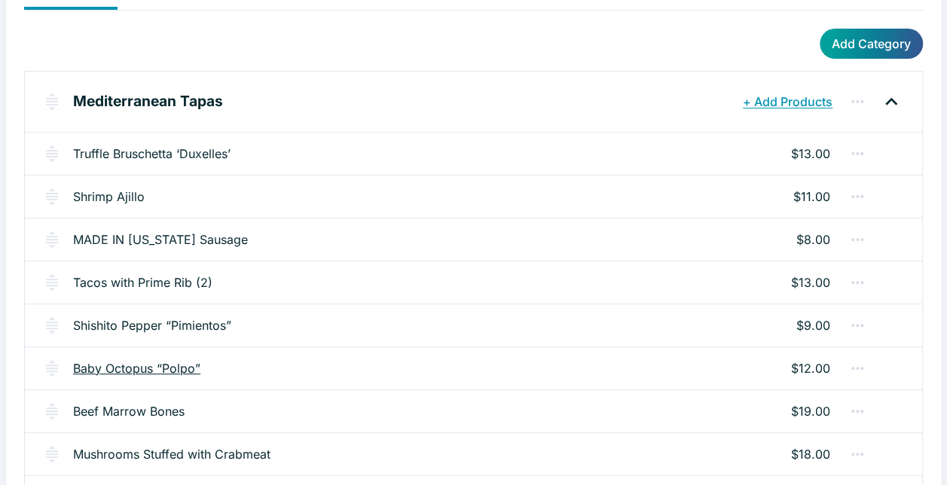
click at [176, 366] on link "Baby Octopus “Polpo”" at bounding box center [136, 368] width 127 height 18
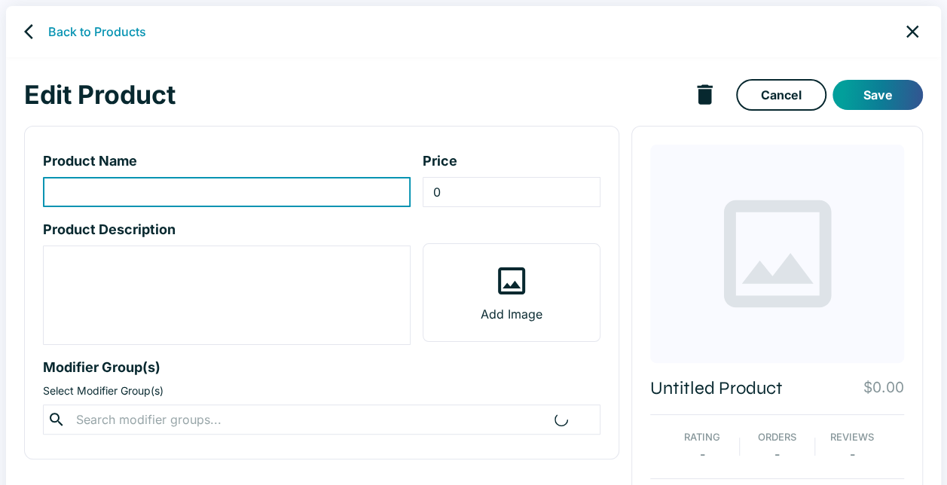
type input "Baby Octopus “Polpo”"
type input "12"
type textarea "“ALLA LUCIANA” Braised in Spicy Tomato Sauce and Paprika"
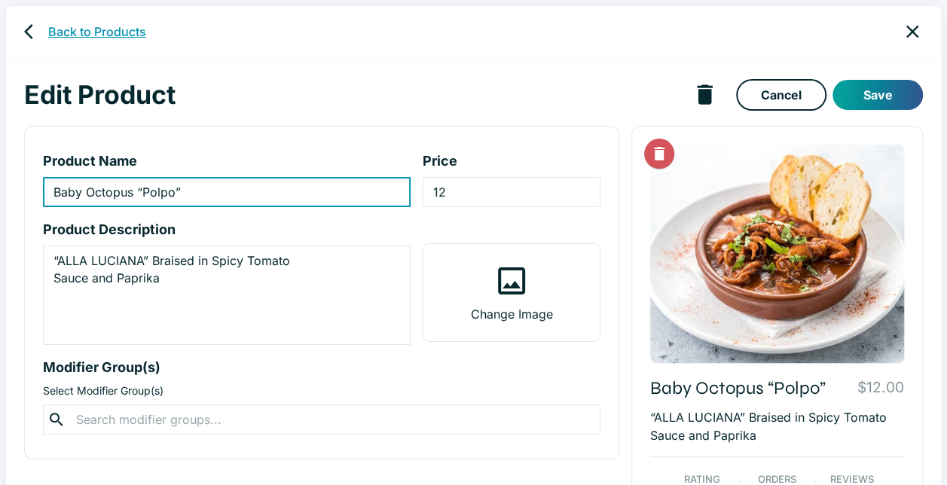
click at [53, 35] on link "Back to Products" at bounding box center [97, 32] width 98 height 18
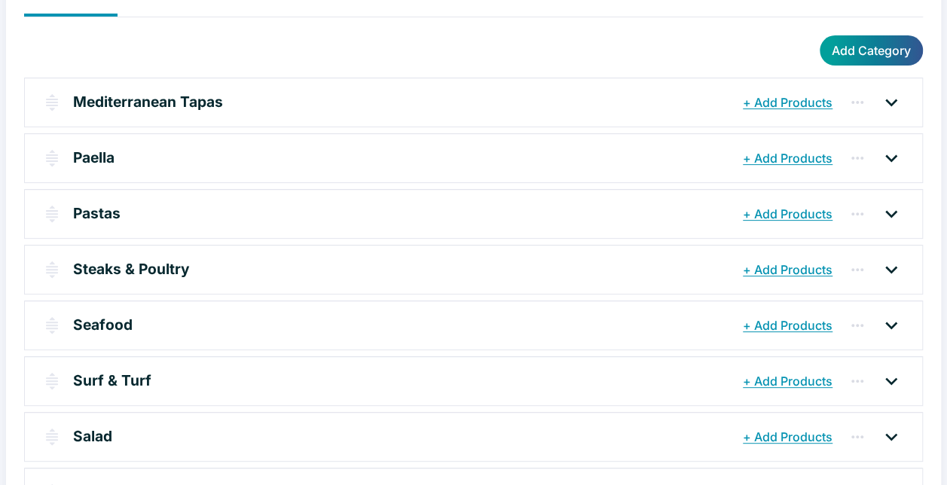
scroll to position [121, 0]
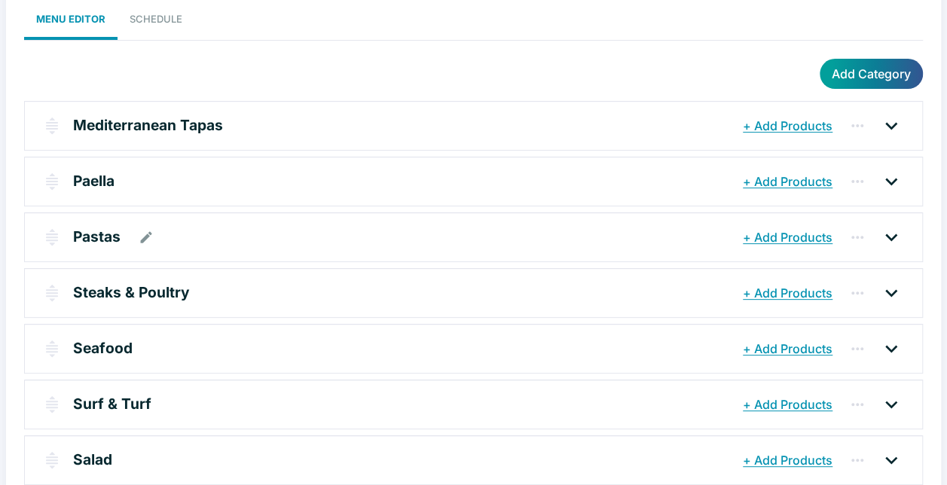
click at [102, 231] on p "Pastas" at bounding box center [96, 237] width 47 height 22
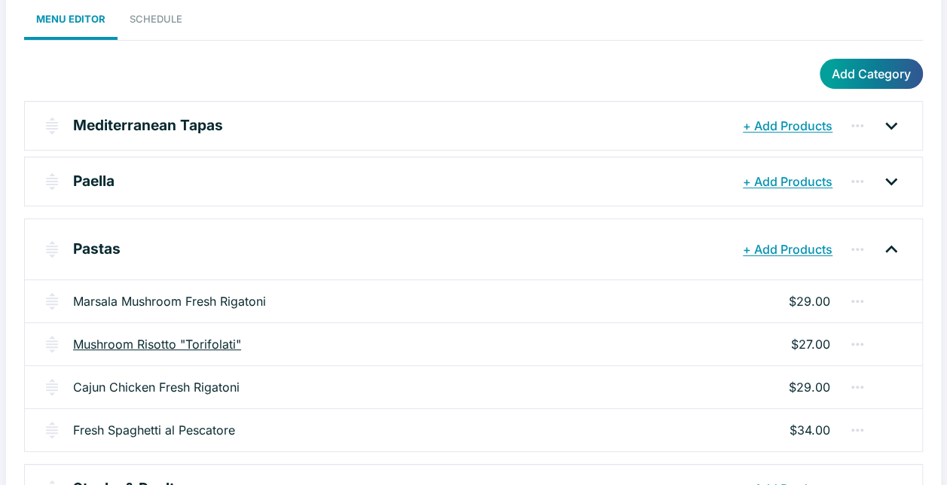
click at [198, 339] on link "Mushroom Risotto "Torifolati"" at bounding box center [157, 344] width 168 height 18
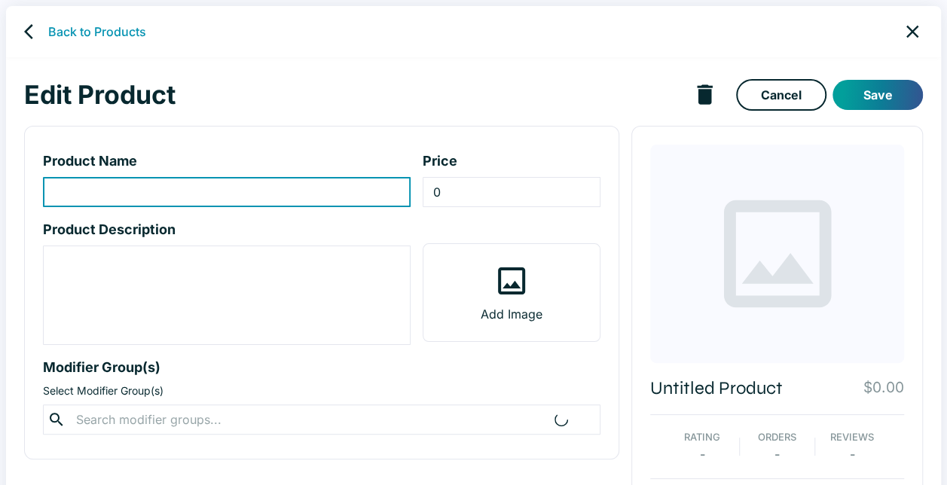
type input "Mushroom Risotto "Torifolati""
type input "27"
type textarea "Mixed Mushrooms, Cream, Parmesan"
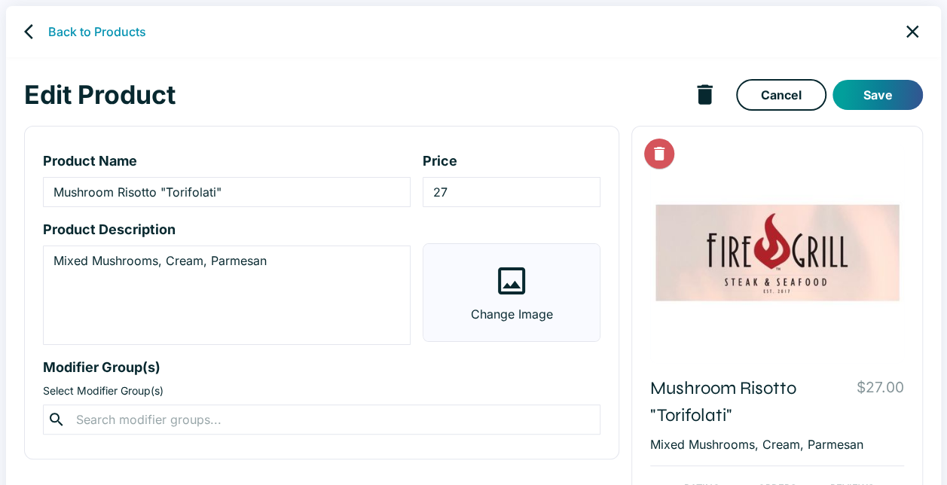
click at [509, 307] on p "Change Image" at bounding box center [512, 314] width 82 height 18
click at [0, 0] on input "Change Image" at bounding box center [0, 0] width 0 height 0
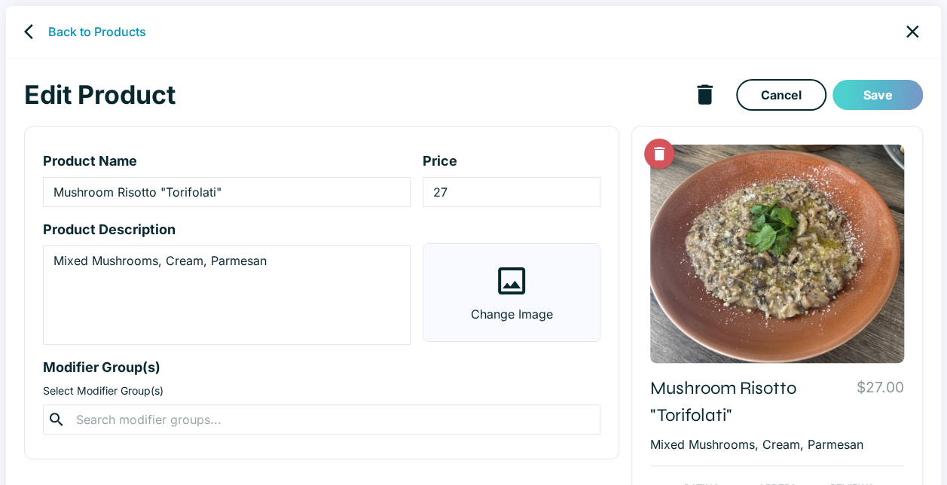
click at [865, 95] on button "Save" at bounding box center [878, 95] width 90 height 30
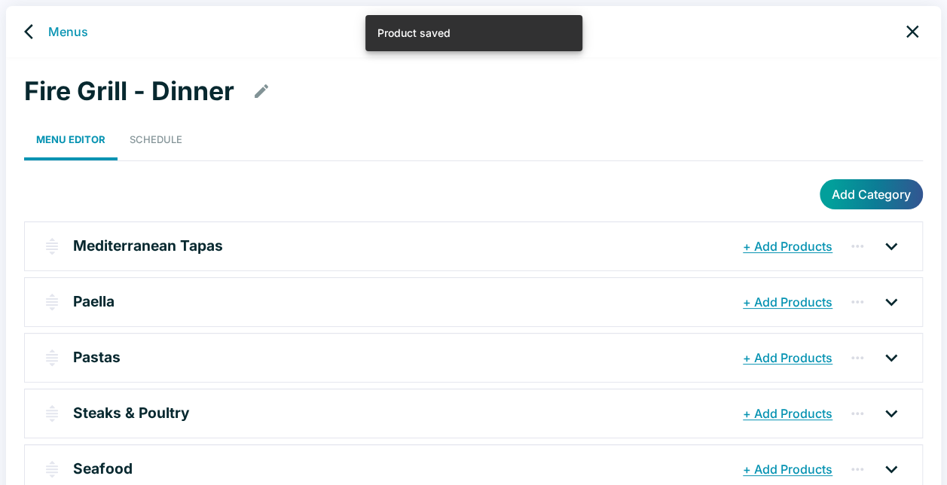
scroll to position [196, 0]
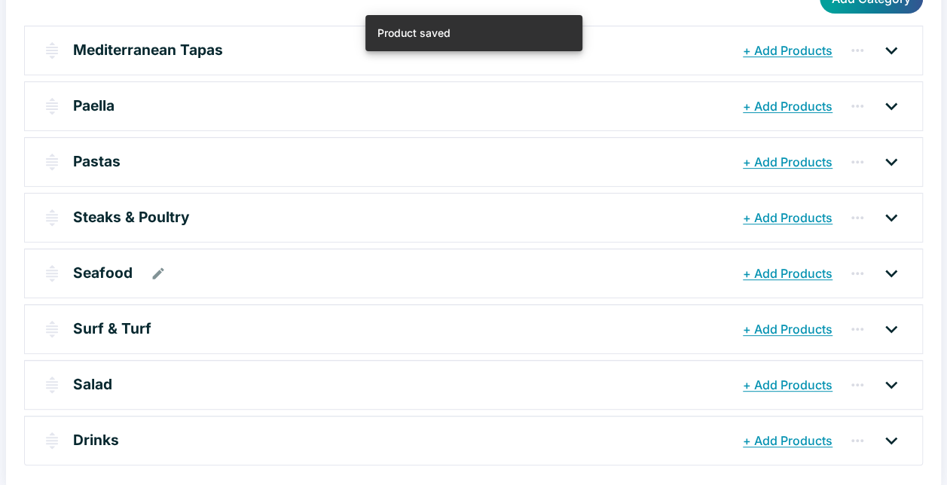
click at [112, 267] on p "Seafood" at bounding box center [103, 273] width 60 height 22
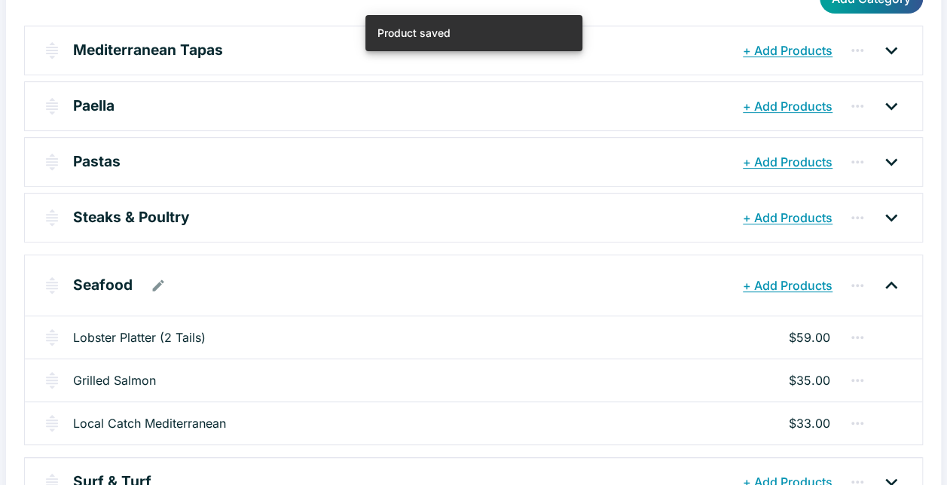
scroll to position [271, 0]
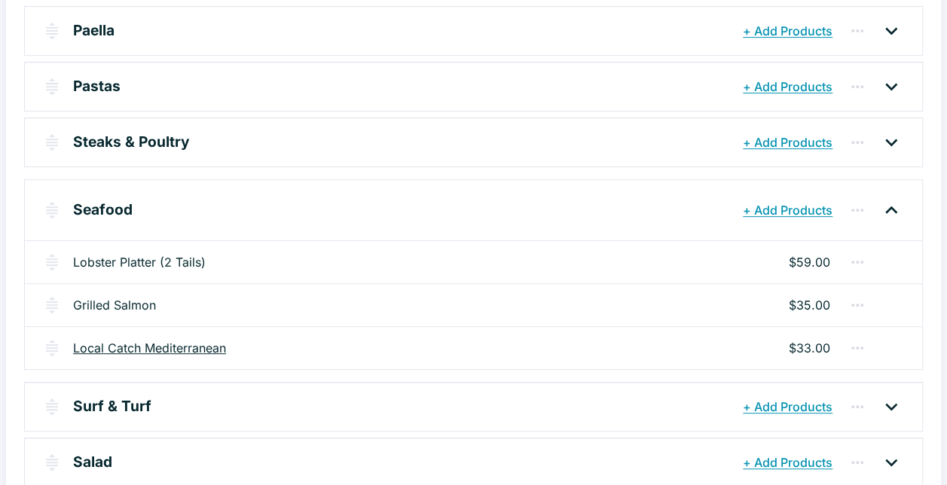
click at [157, 345] on link "Local Catch Mediterranean" at bounding box center [149, 348] width 153 height 18
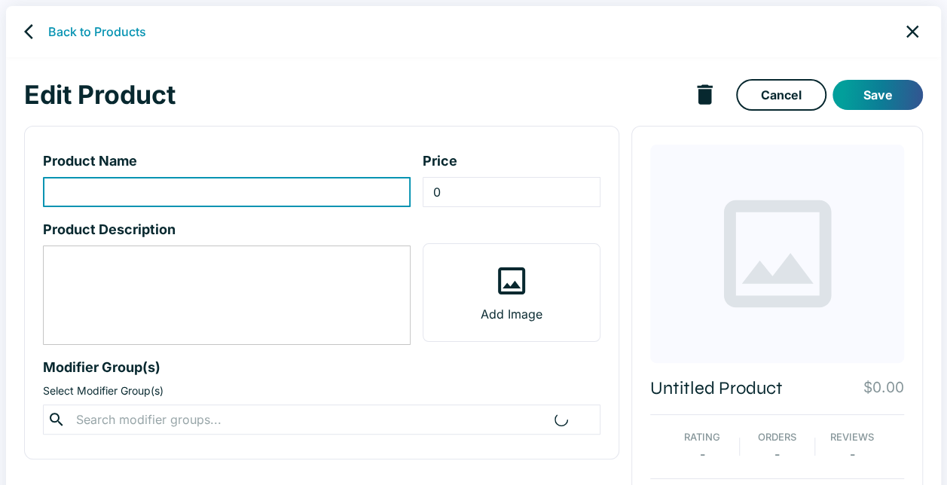
type input "Local Catch Mediterranean"
type input "33"
type textarea "Clams, Asparagus, Tomatoes, Olive, Caper, Corn, Mashed Potatoes"
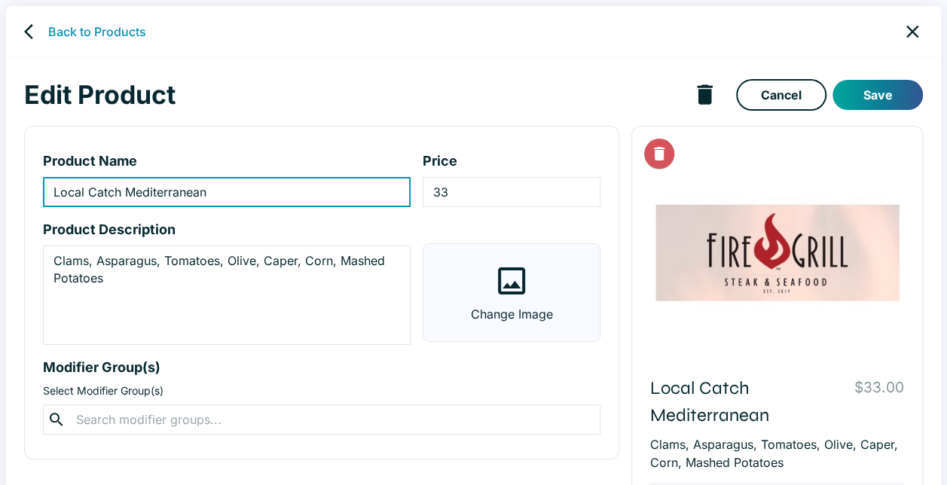
click at [516, 277] on icon at bounding box center [512, 281] width 36 height 36
click at [0, 0] on input "Change Image" at bounding box center [0, 0] width 0 height 0
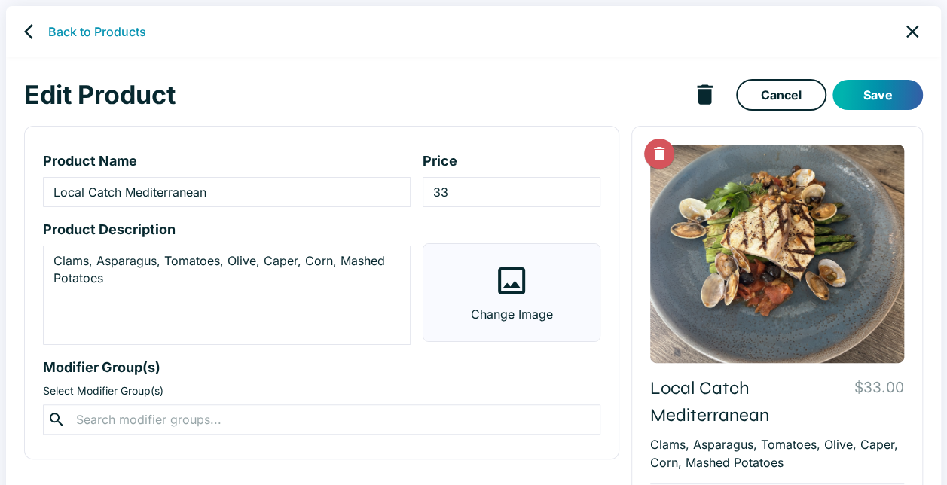
click at [865, 96] on button "Save" at bounding box center [878, 95] width 90 height 30
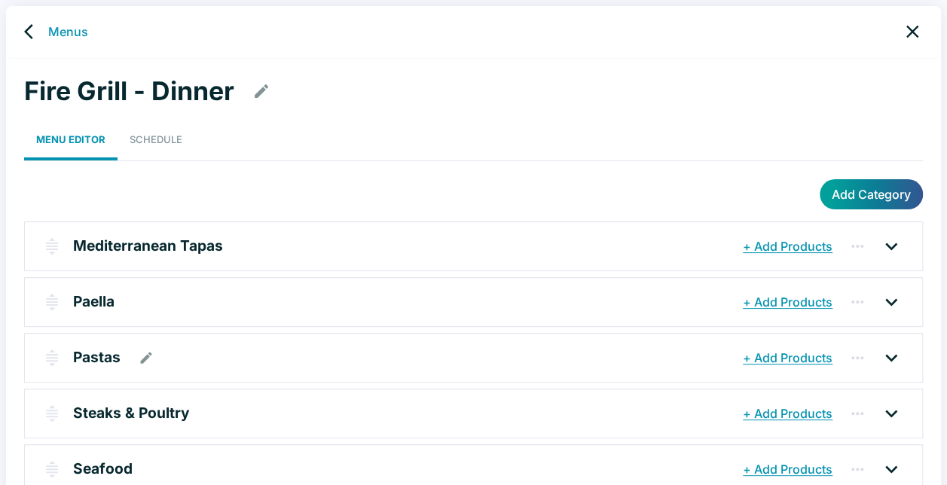
click at [102, 353] on p "Pastas" at bounding box center [96, 358] width 47 height 22
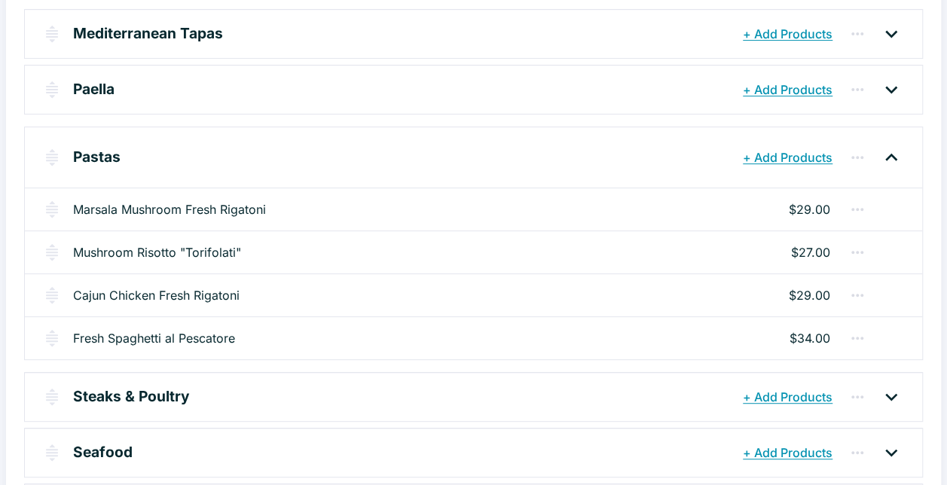
scroll to position [226, 0]
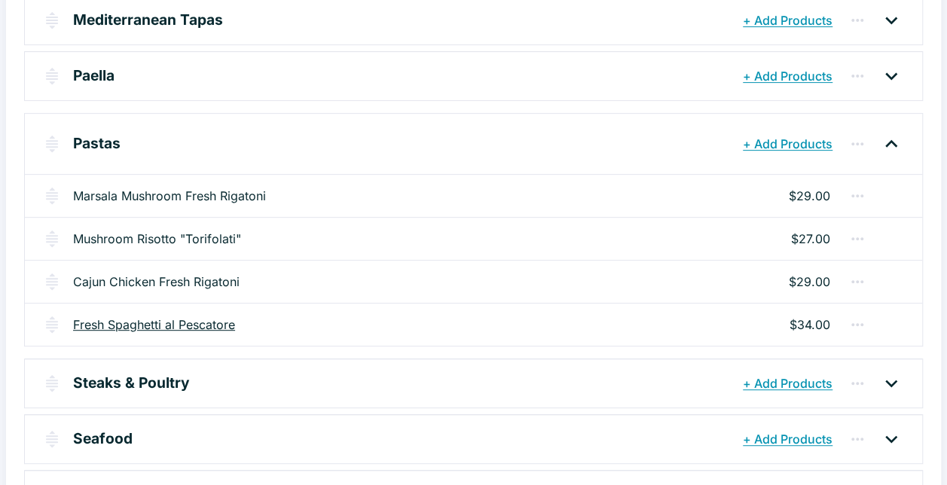
click at [215, 322] on link "Fresh Spaghetti al Pescatore" at bounding box center [154, 325] width 162 height 18
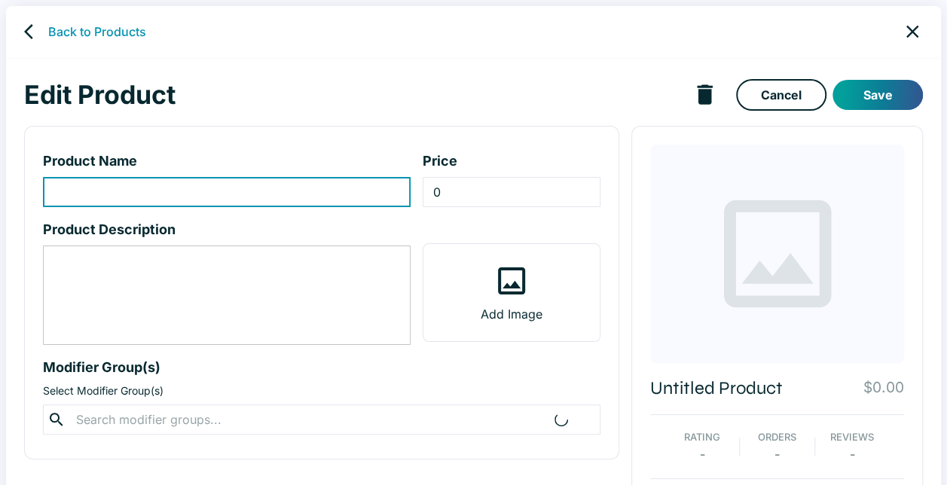
type input "Fresh Spaghetti al Pescatore"
type input "34"
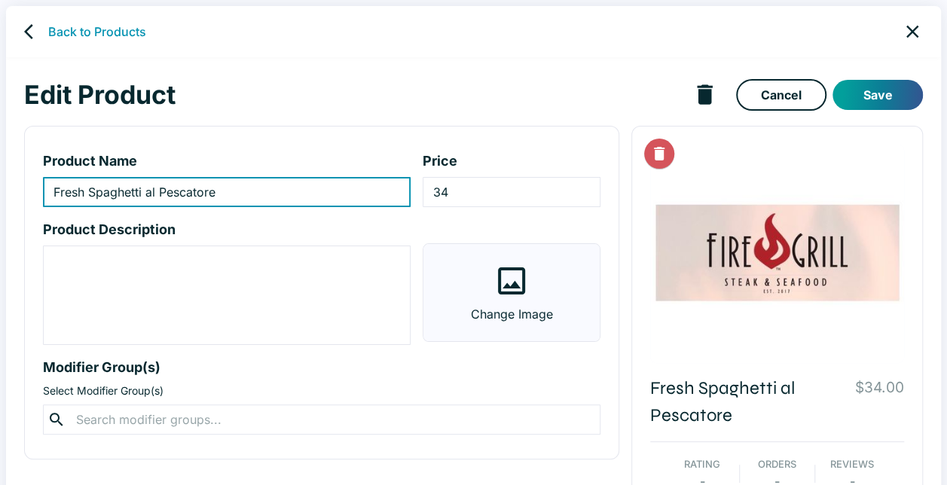
click at [509, 291] on icon at bounding box center [512, 281] width 36 height 36
click at [0, 0] on input "Change Image" at bounding box center [0, 0] width 0 height 0
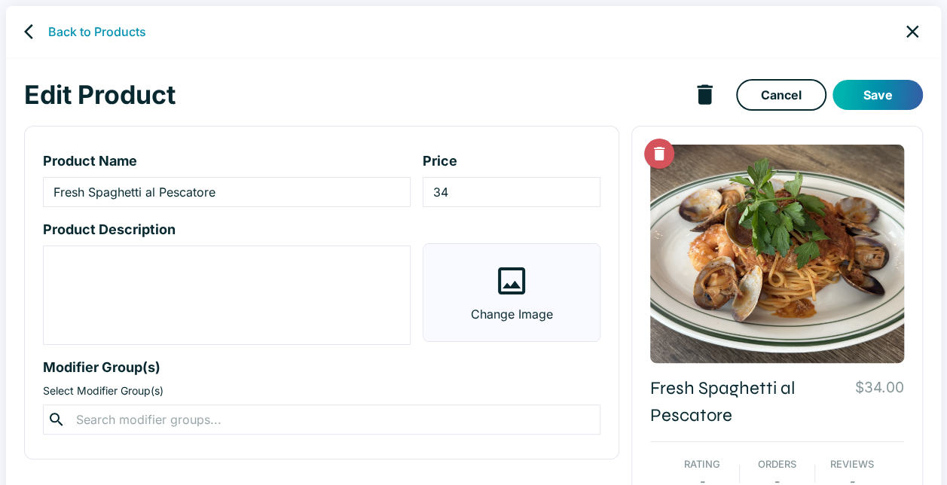
click at [883, 88] on button "Save" at bounding box center [878, 95] width 90 height 30
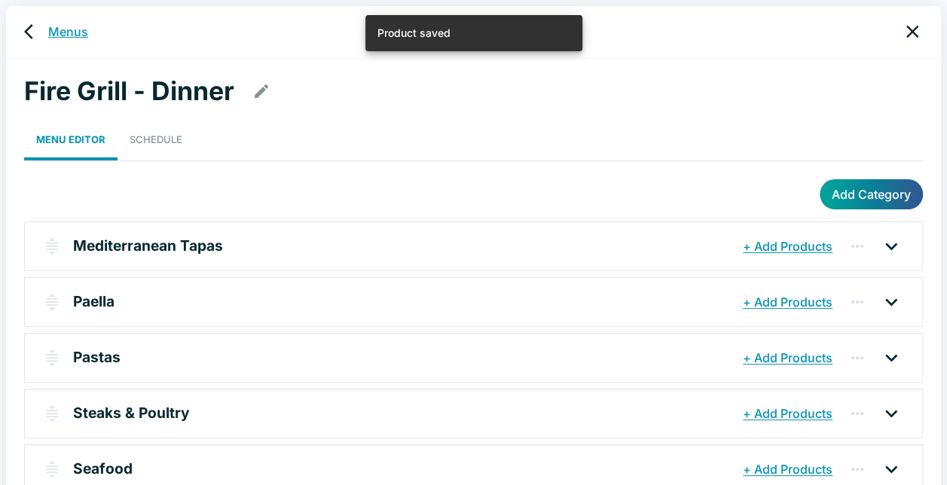
click at [62, 30] on link "Menus" at bounding box center [68, 32] width 40 height 18
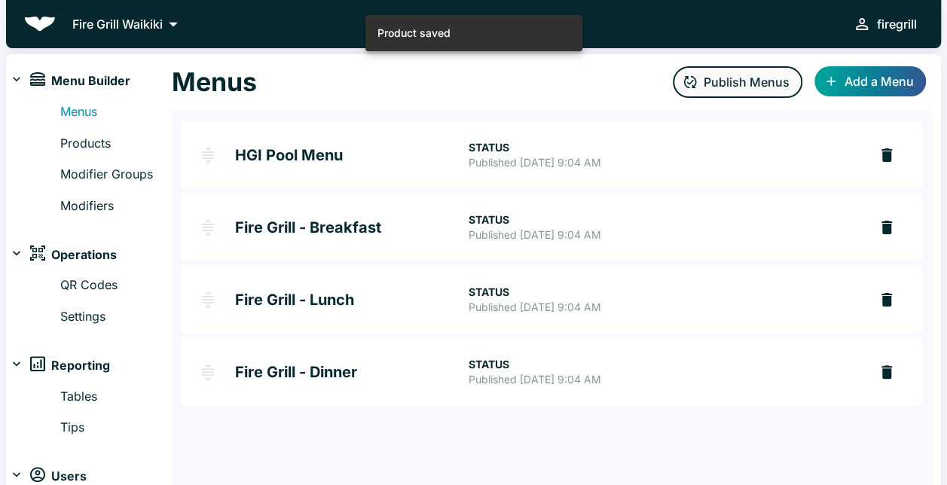
click at [744, 83] on button "Publish Menus" at bounding box center [738, 82] width 130 height 32
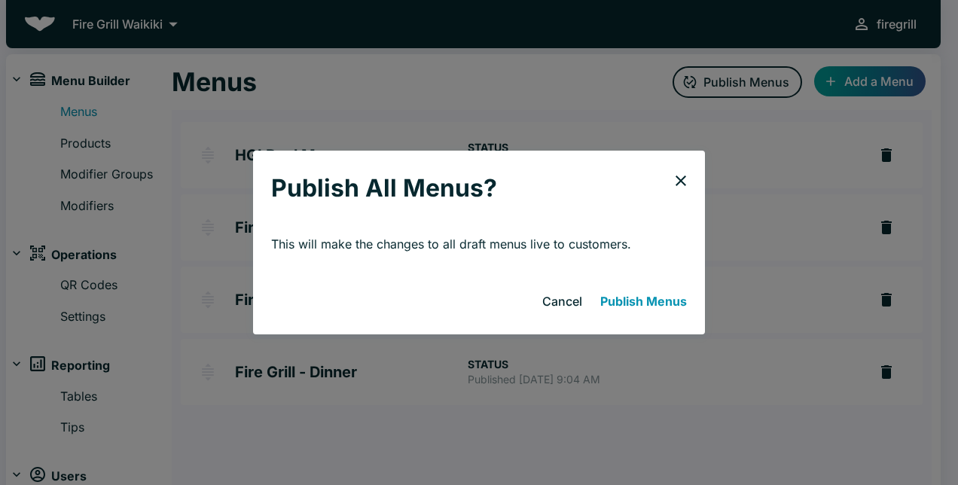
click at [644, 305] on button "Publish Menus" at bounding box center [643, 301] width 99 height 30
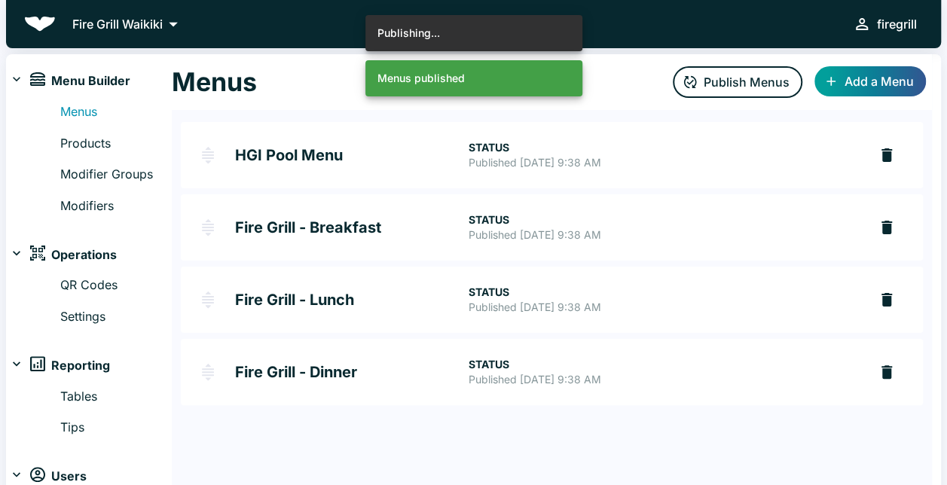
click at [332, 369] on h2 "Fire Grill - Dinner" at bounding box center [351, 372] width 233 height 15
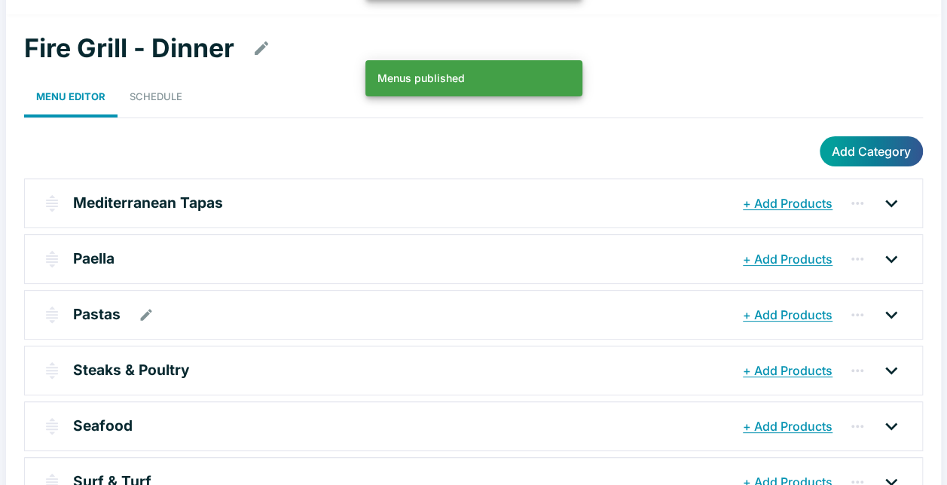
scroll to position [75, 0]
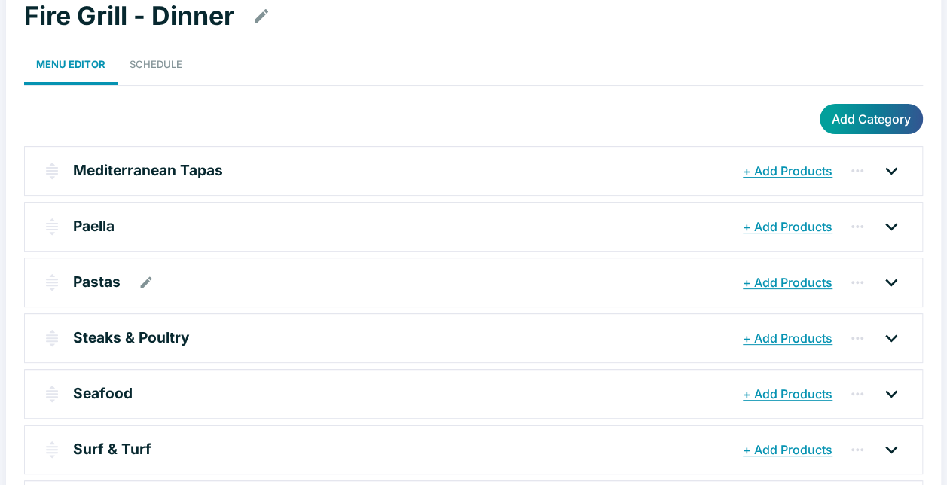
click at [102, 277] on p "Pastas" at bounding box center [96, 282] width 47 height 22
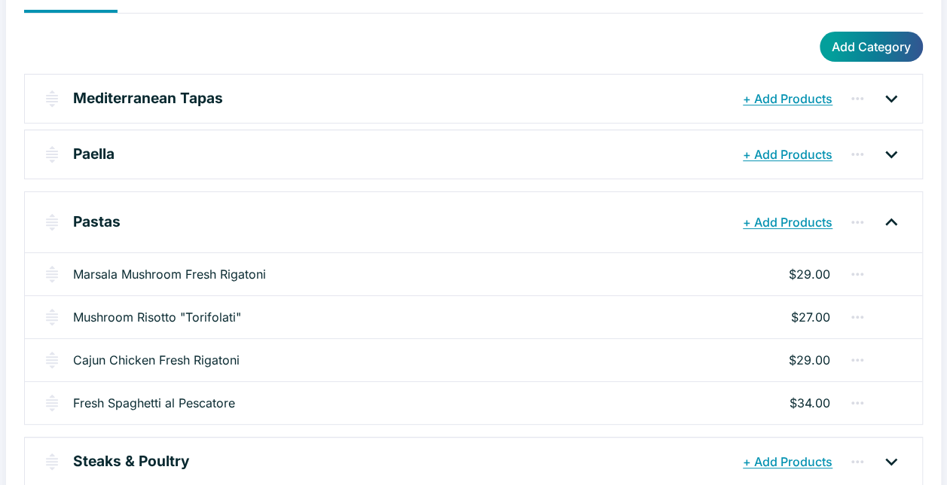
scroll to position [226, 0]
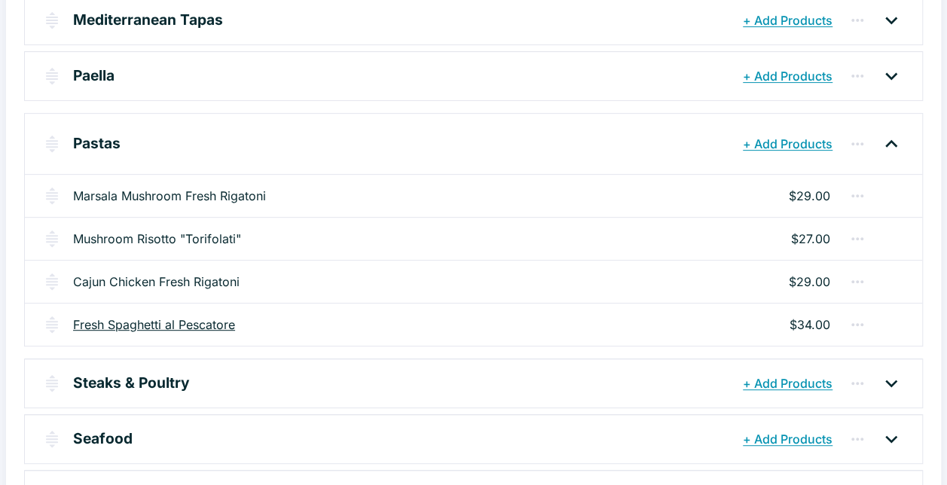
click at [209, 321] on link "Fresh Spaghetti al Pescatore" at bounding box center [154, 325] width 162 height 18
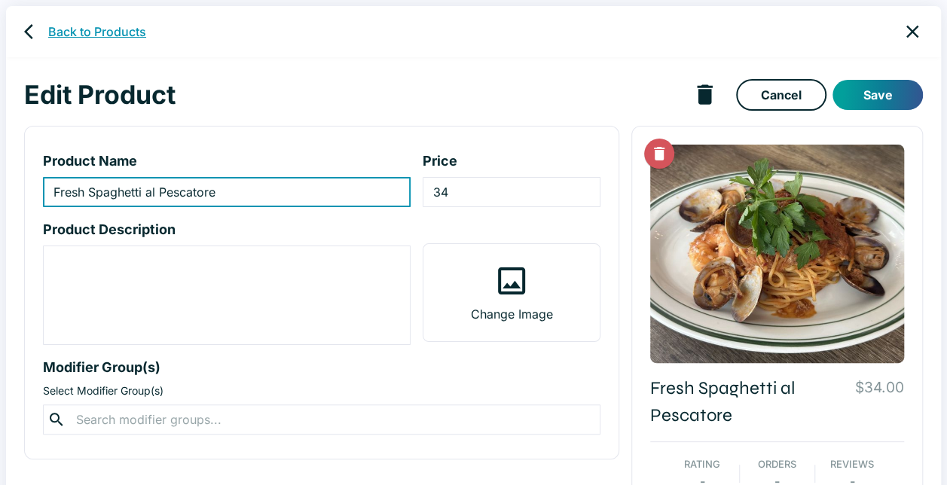
click at [63, 35] on link "Back to Products" at bounding box center [97, 32] width 98 height 18
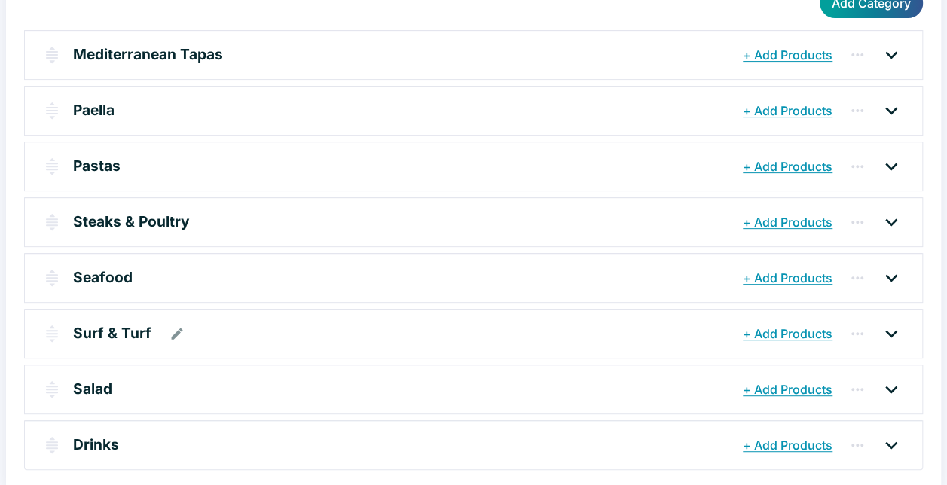
scroll to position [196, 0]
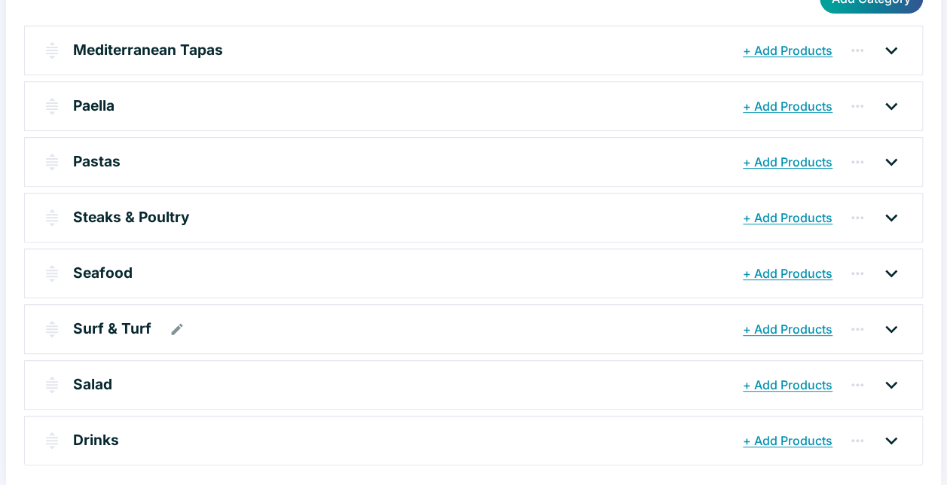
click at [104, 327] on p "Surf & Turf" at bounding box center [112, 329] width 78 height 22
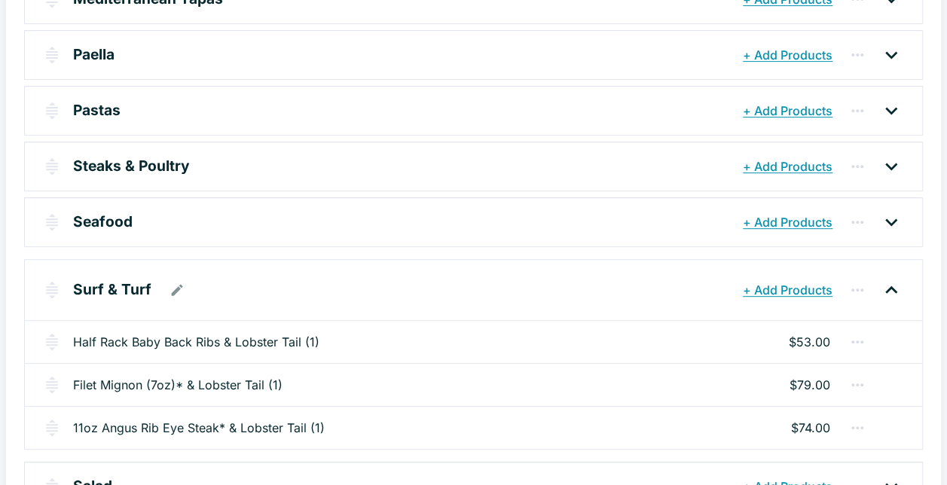
scroll to position [271, 0]
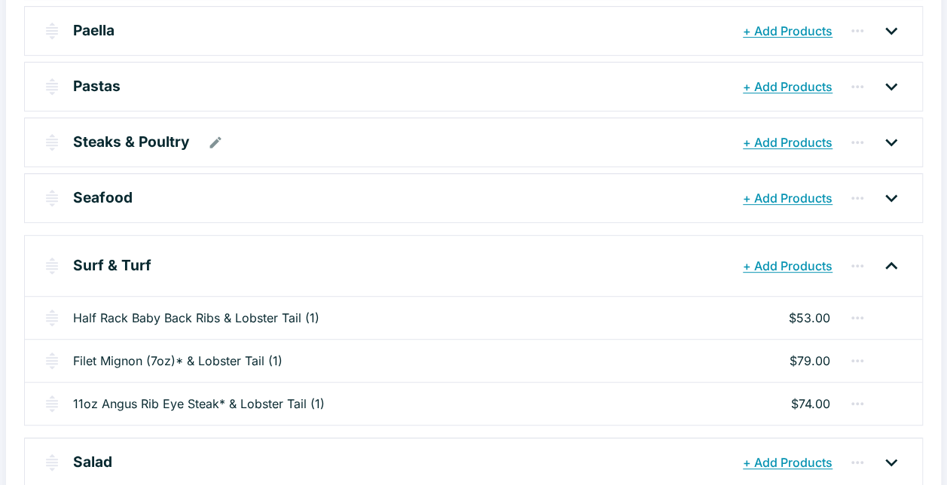
click at [105, 142] on p "Steaks & Poultry" at bounding box center [131, 142] width 117 height 22
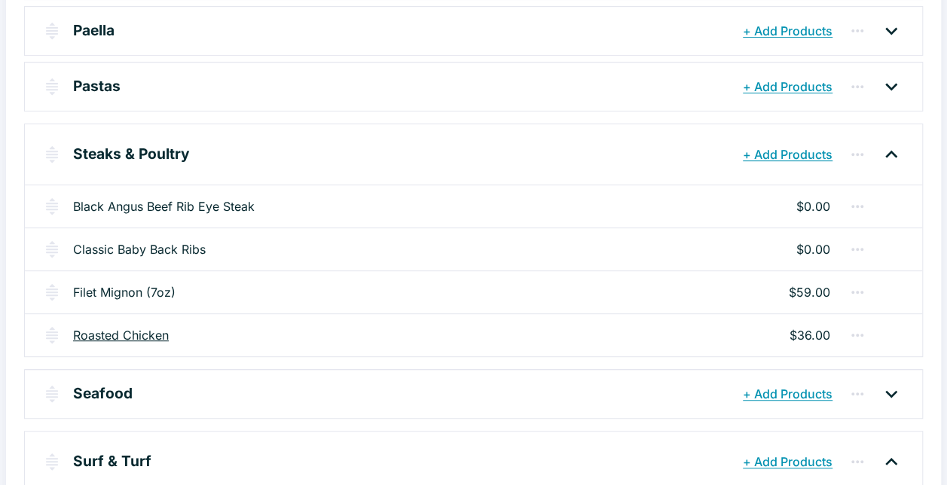
click at [127, 326] on link "Roasted Chicken" at bounding box center [121, 335] width 96 height 18
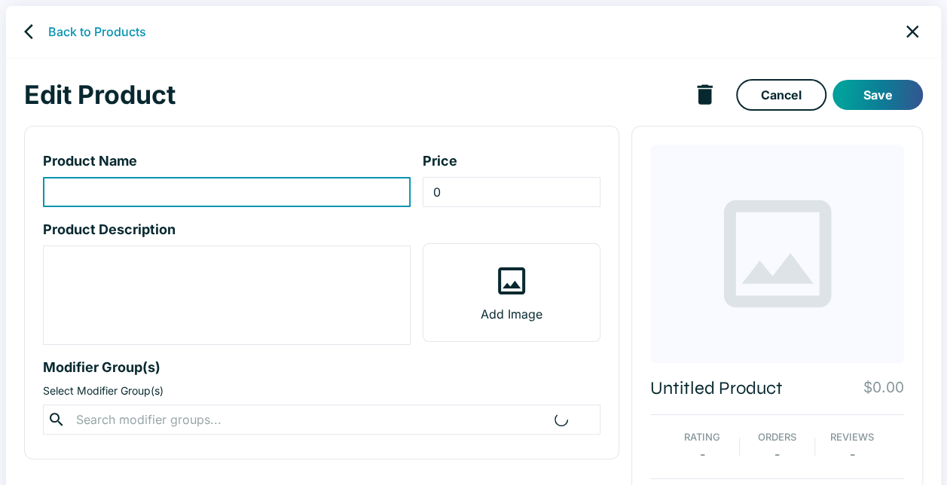
type input "Roasted Chicken"
type input "36"
type textarea "Roasted Half Chicken, Brown Butter Garlic Sauce, Mashed Potatoes, Asparagus, To…"
